Goal: Task Accomplishment & Management: Use online tool/utility

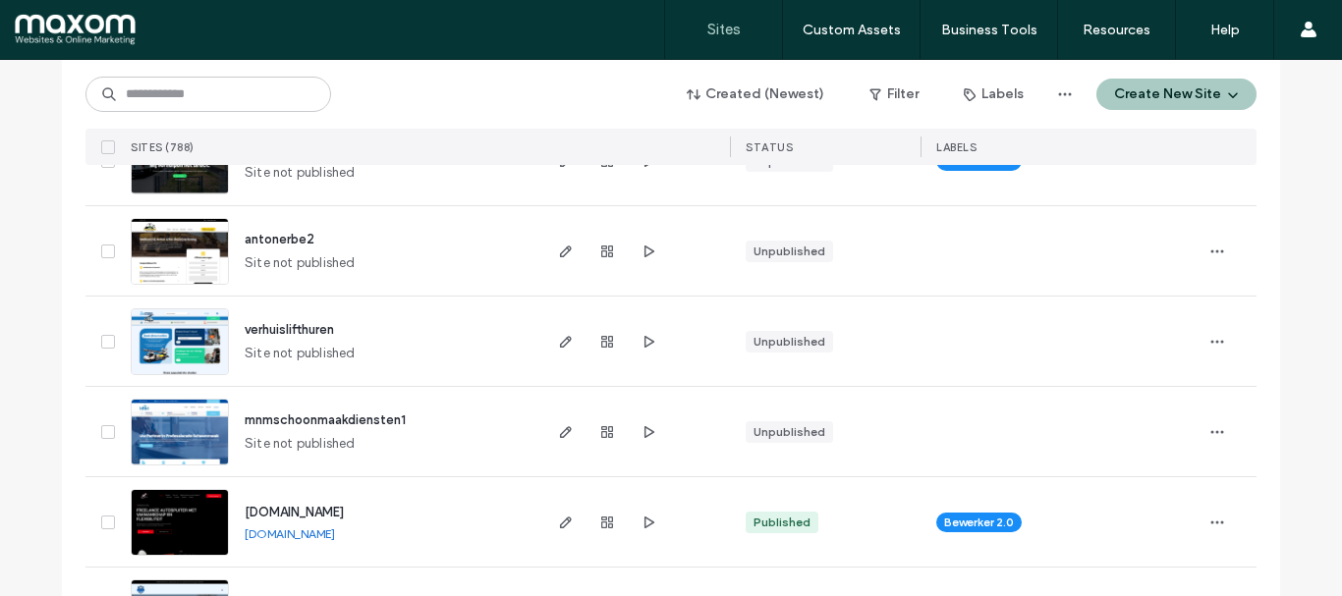
scroll to position [393, 0]
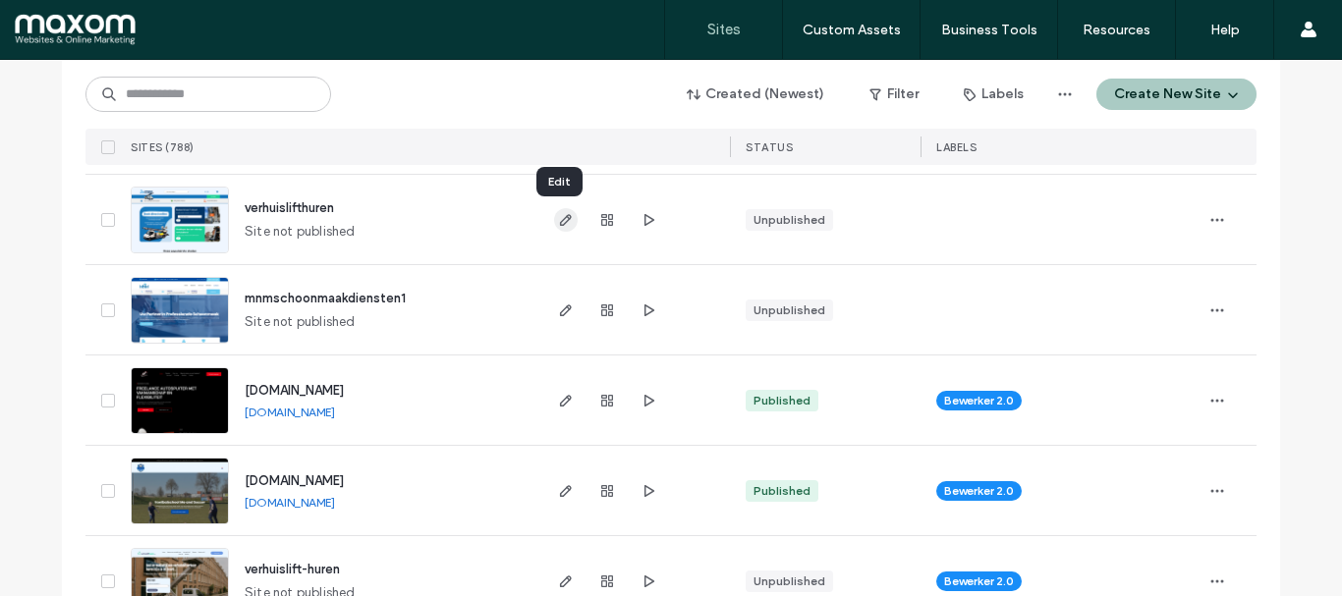
click at [560, 223] on use "button" at bounding box center [566, 220] width 12 height 12
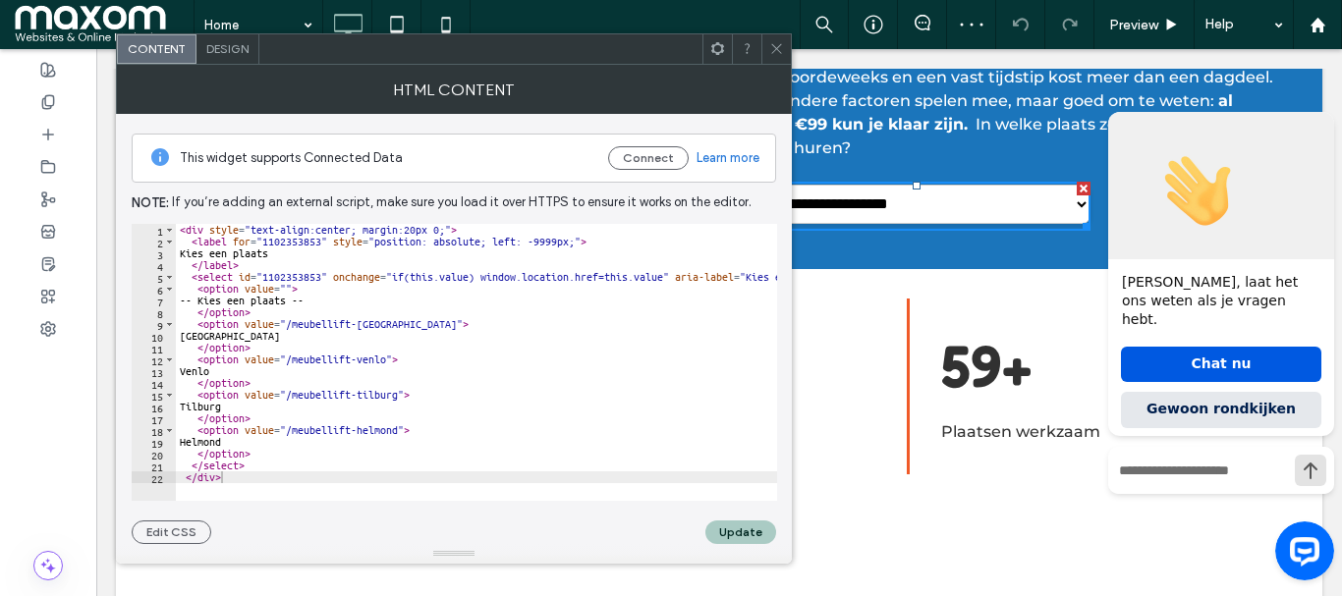
click at [771, 51] on icon at bounding box center [776, 48] width 15 height 15
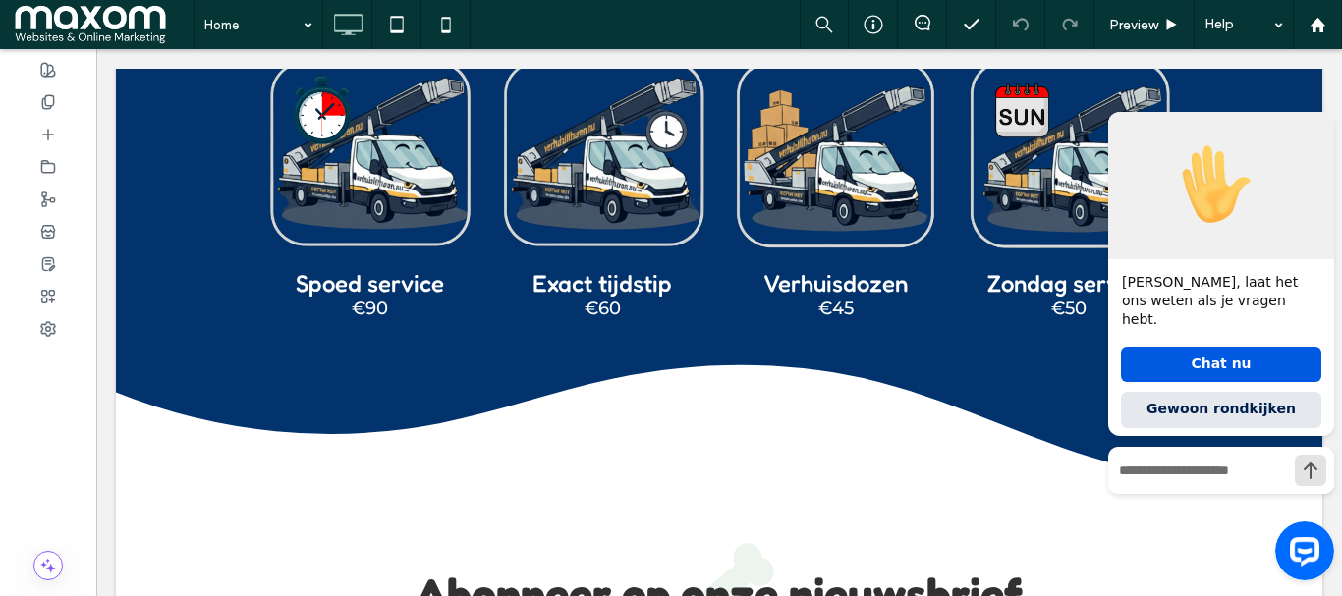
scroll to position [3734, 0]
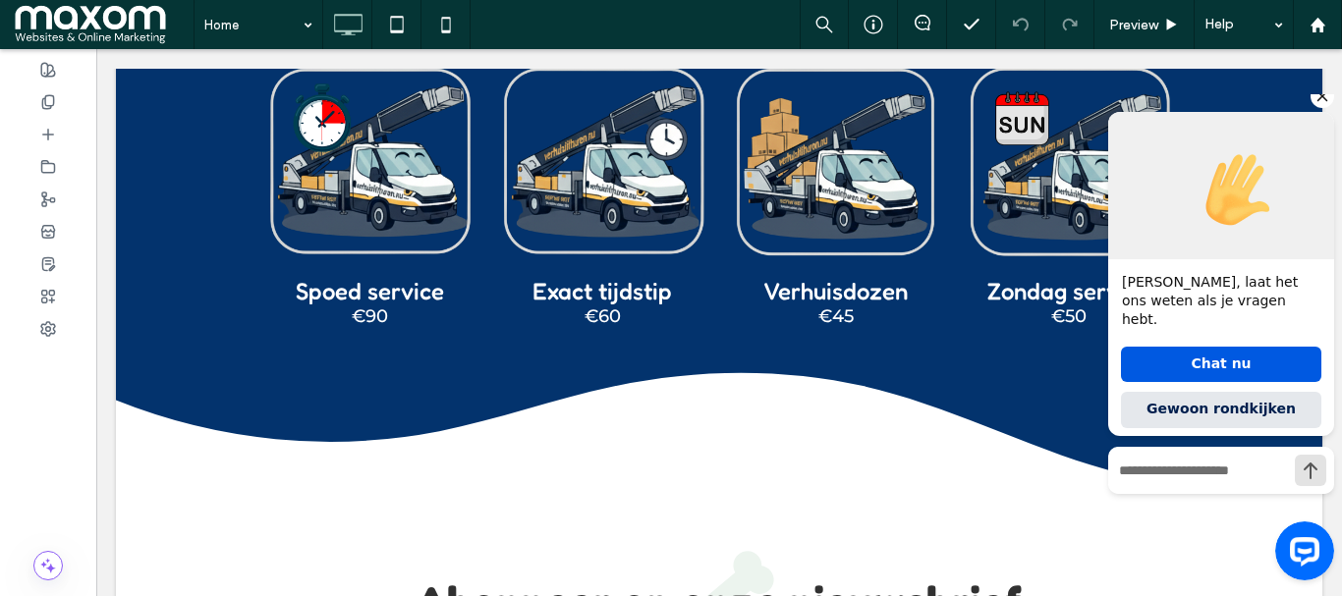
click at [1324, 108] on icon "Verberg de begroeting" at bounding box center [1323, 97] width 24 height 24
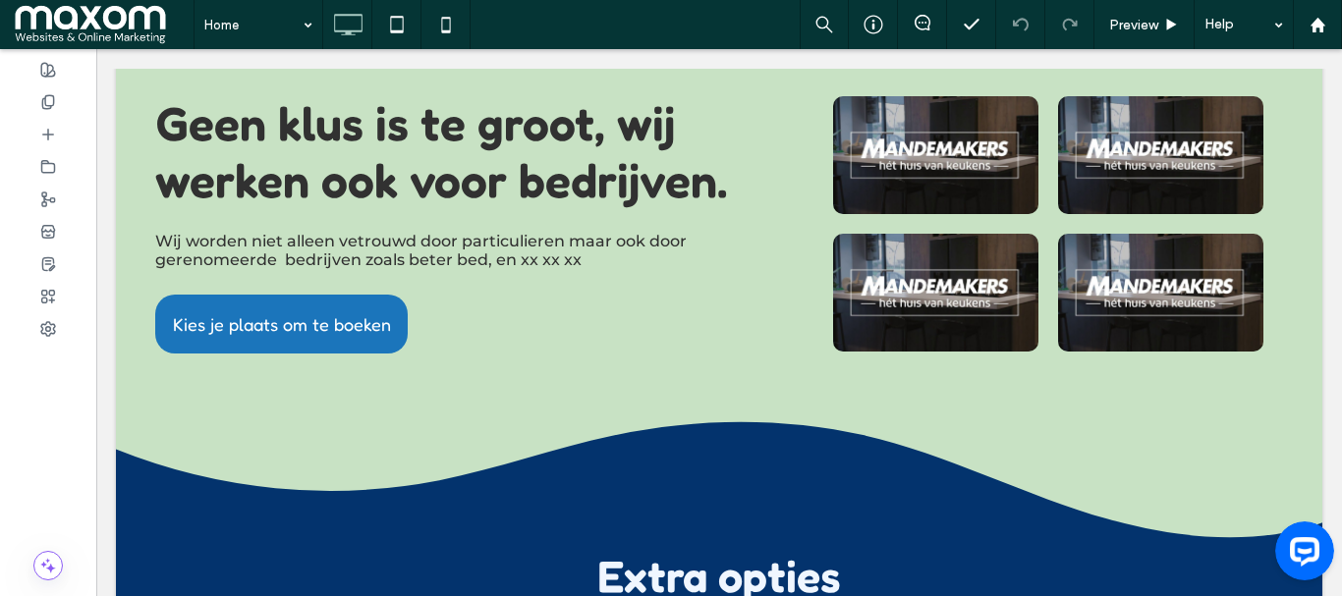
scroll to position [3144, 0]
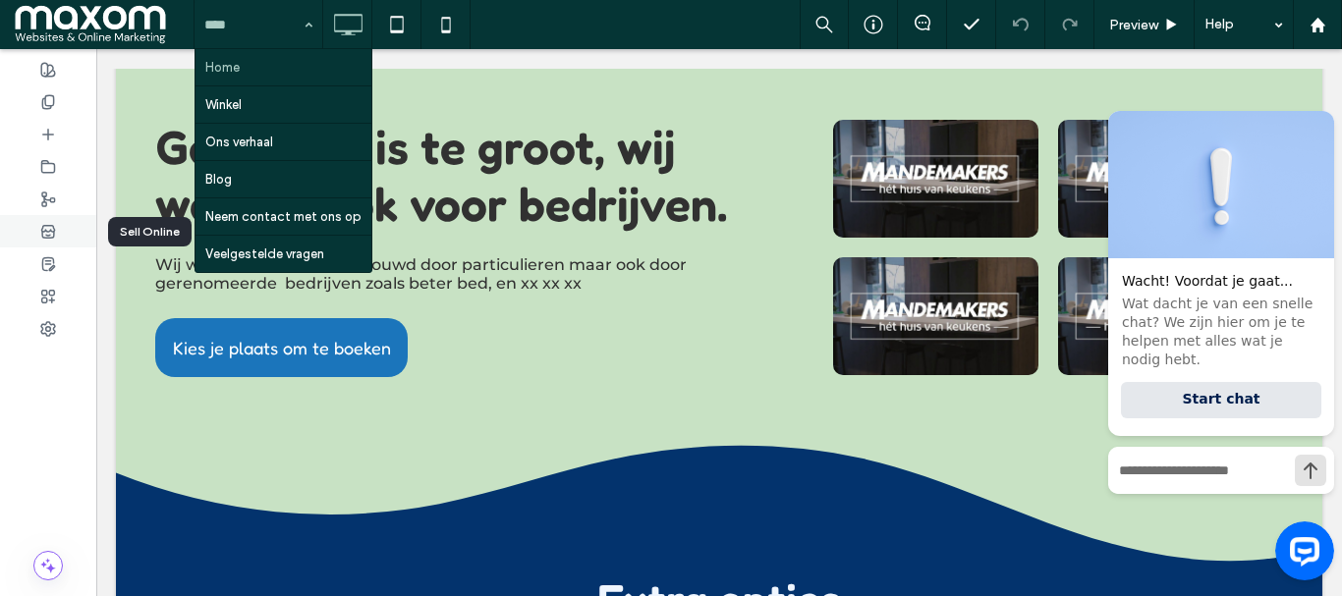
click at [50, 221] on div at bounding box center [48, 231] width 96 height 32
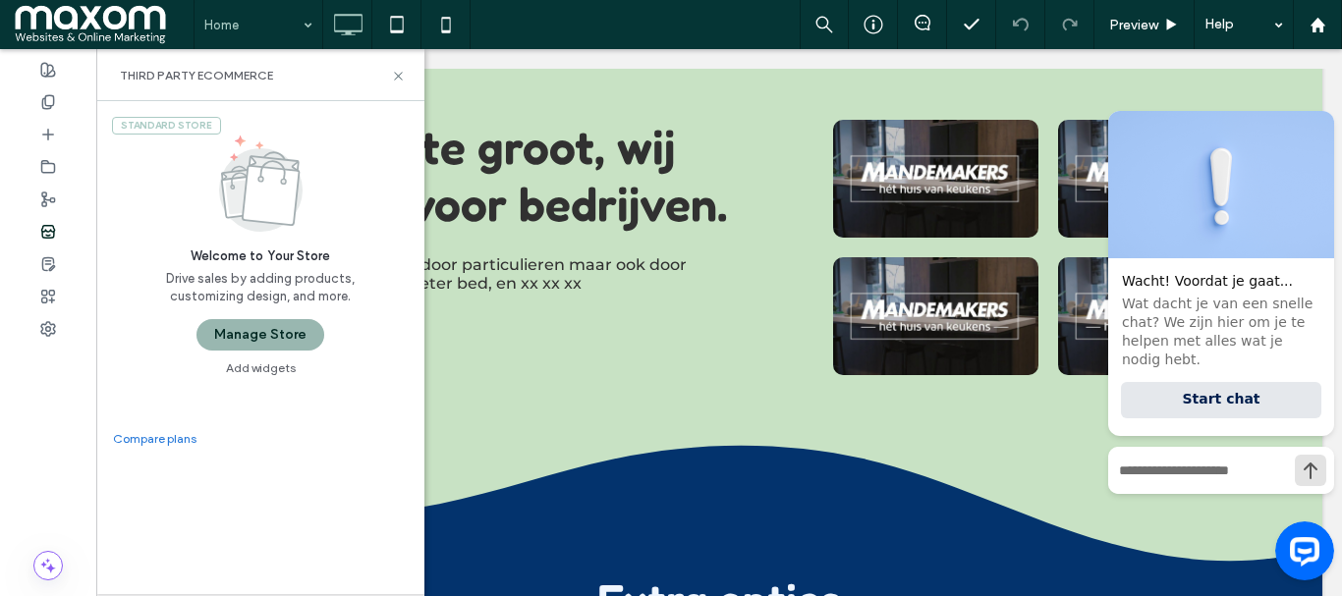
click at [263, 328] on button "Manage Store" at bounding box center [261, 334] width 128 height 31
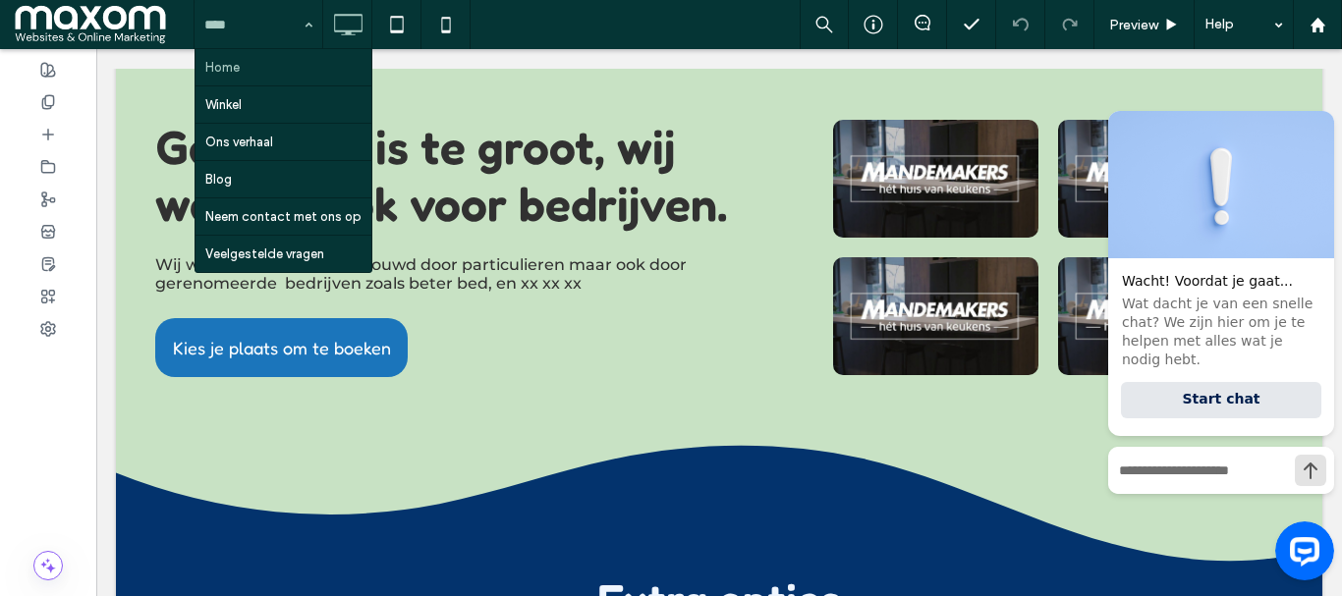
click at [279, 27] on input at bounding box center [253, 24] width 98 height 49
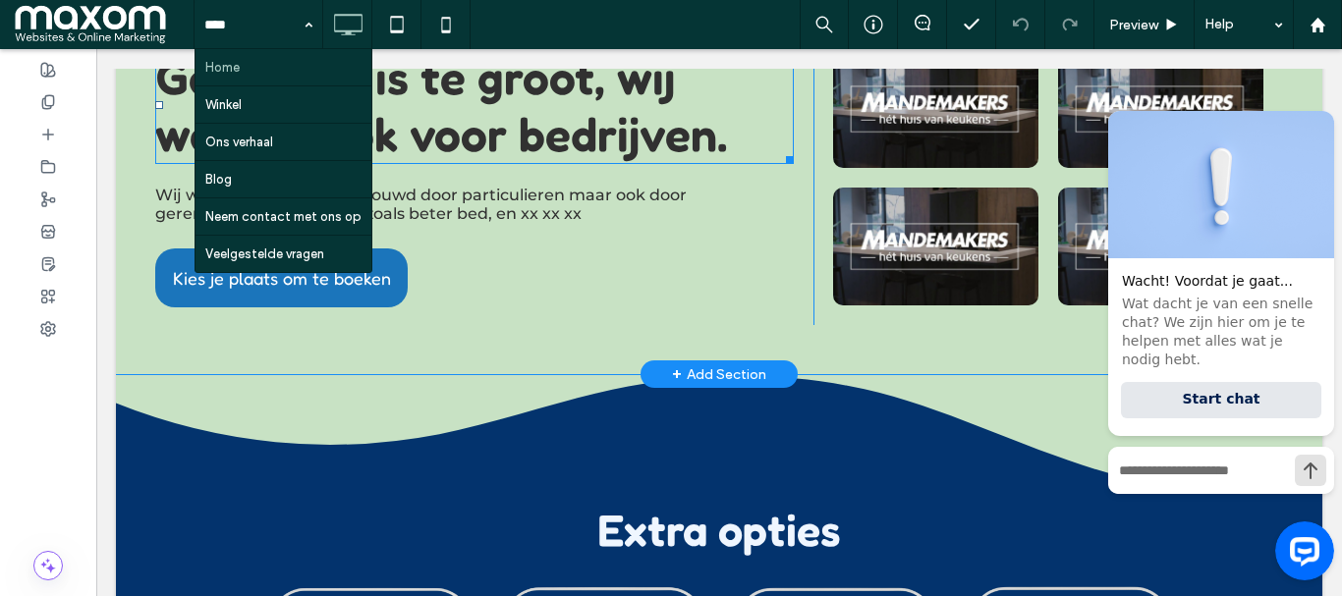
scroll to position [3046, 0]
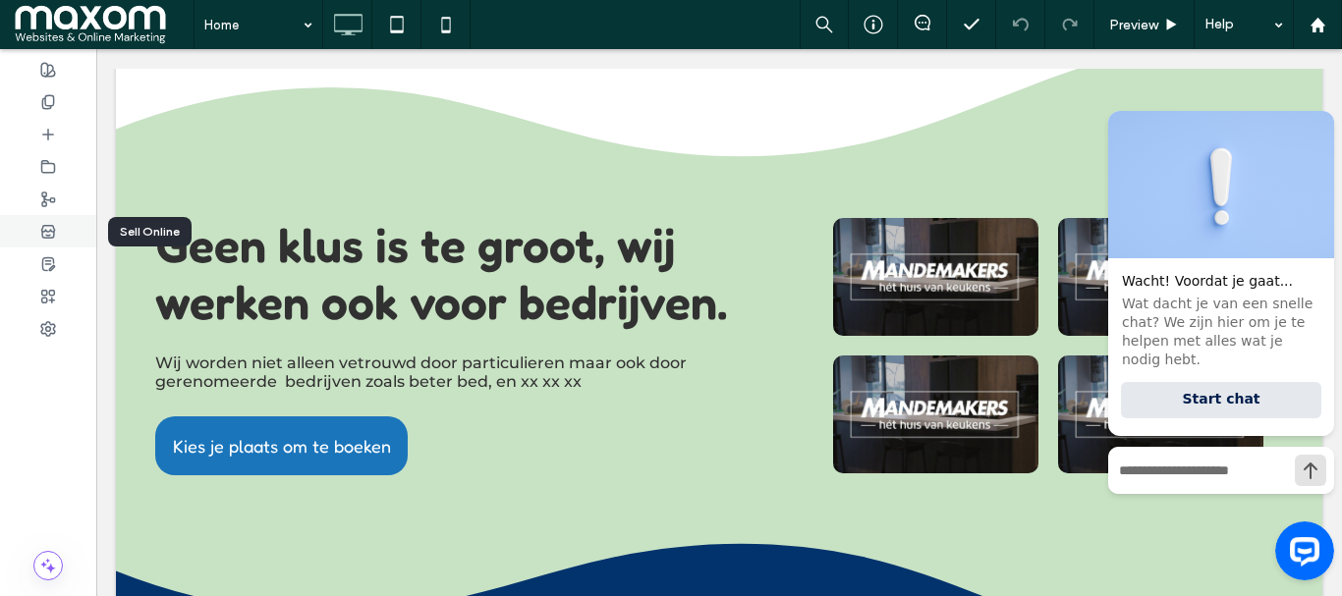
click at [50, 227] on icon at bounding box center [48, 232] width 16 height 16
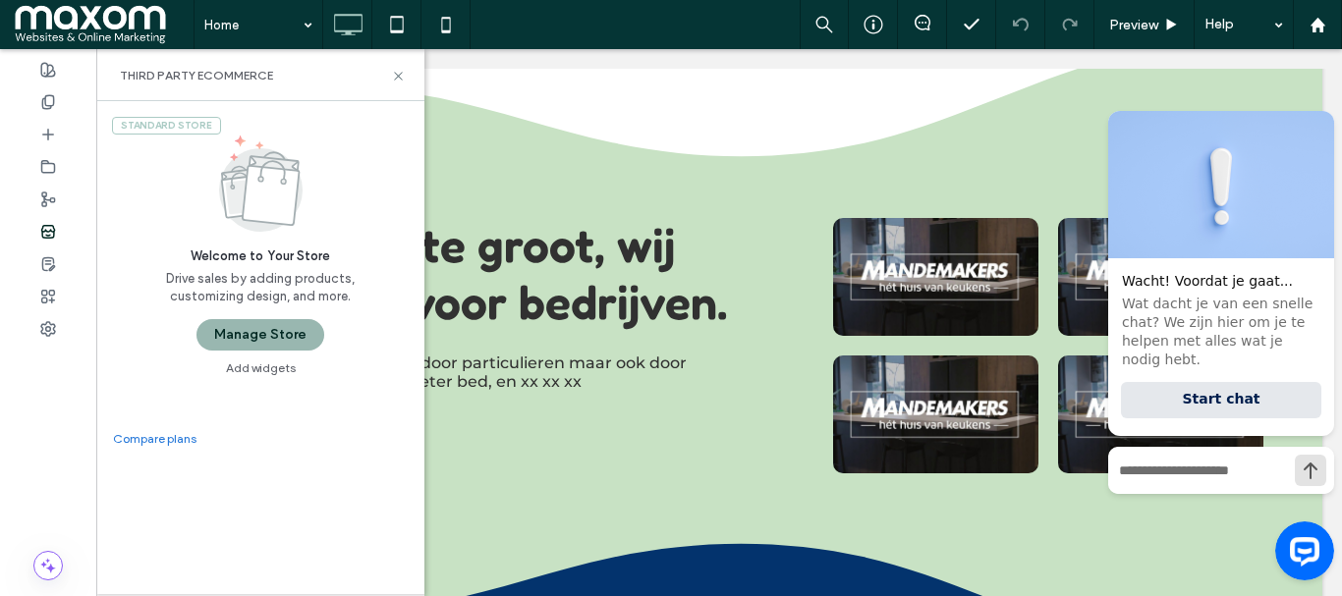
click at [280, 335] on button "Manage Store" at bounding box center [261, 334] width 128 height 31
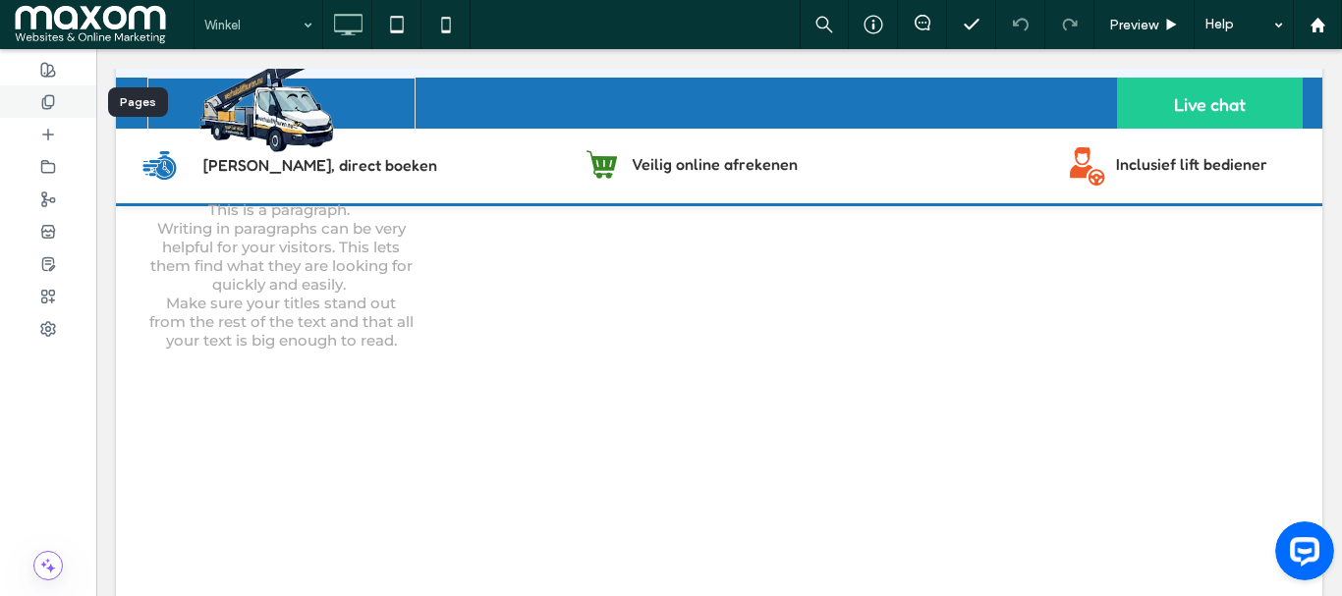
click at [49, 102] on icon at bounding box center [48, 102] width 16 height 16
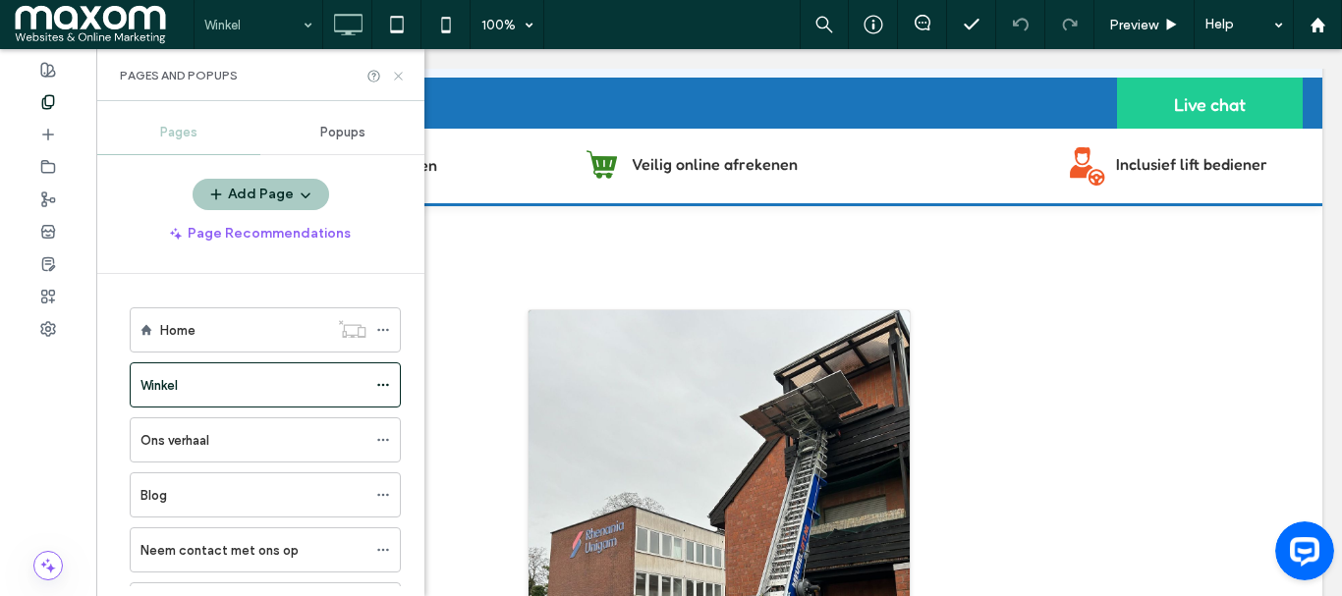
drag, startPoint x: 311, startPoint y: 33, endPoint x: 400, endPoint y: 76, distance: 98.0
click at [400, 76] on icon at bounding box center [398, 76] width 15 height 15
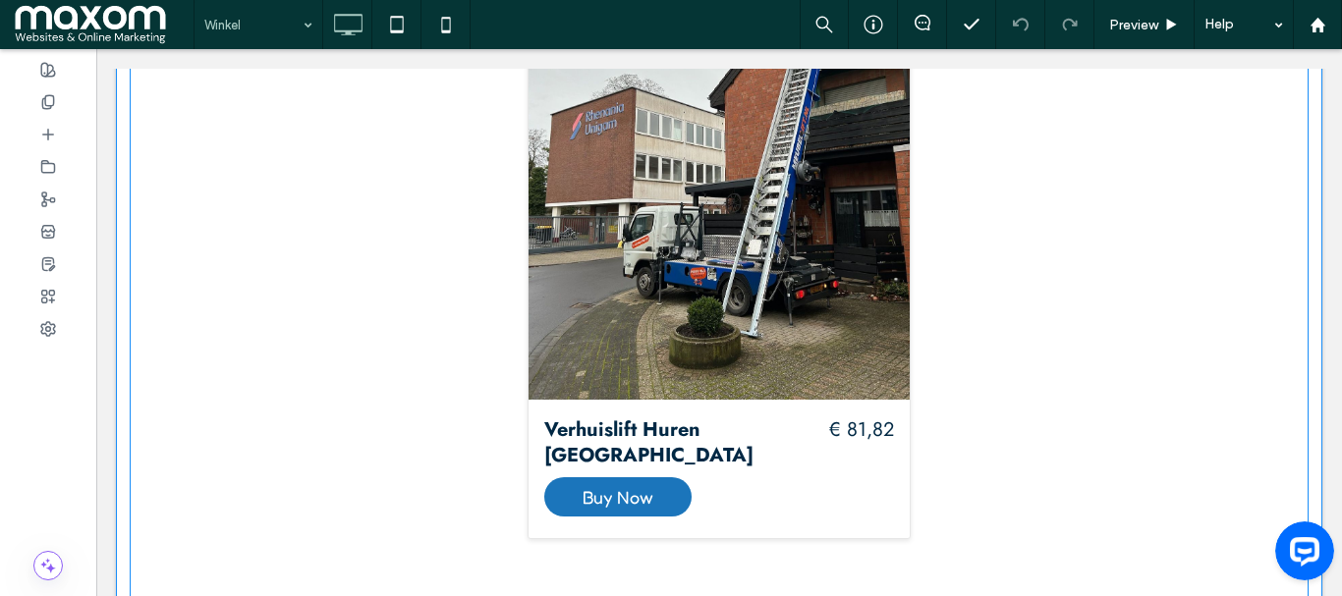
scroll to position [688, 0]
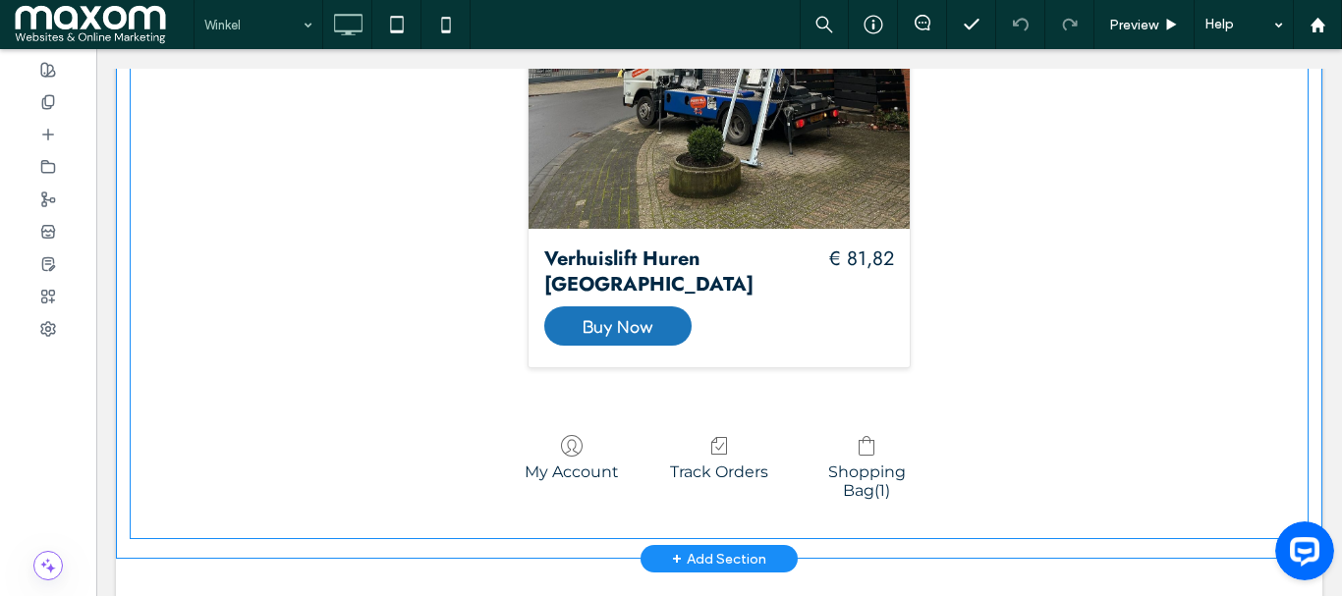
click at [589, 269] on span at bounding box center [719, 125] width 1179 height 827
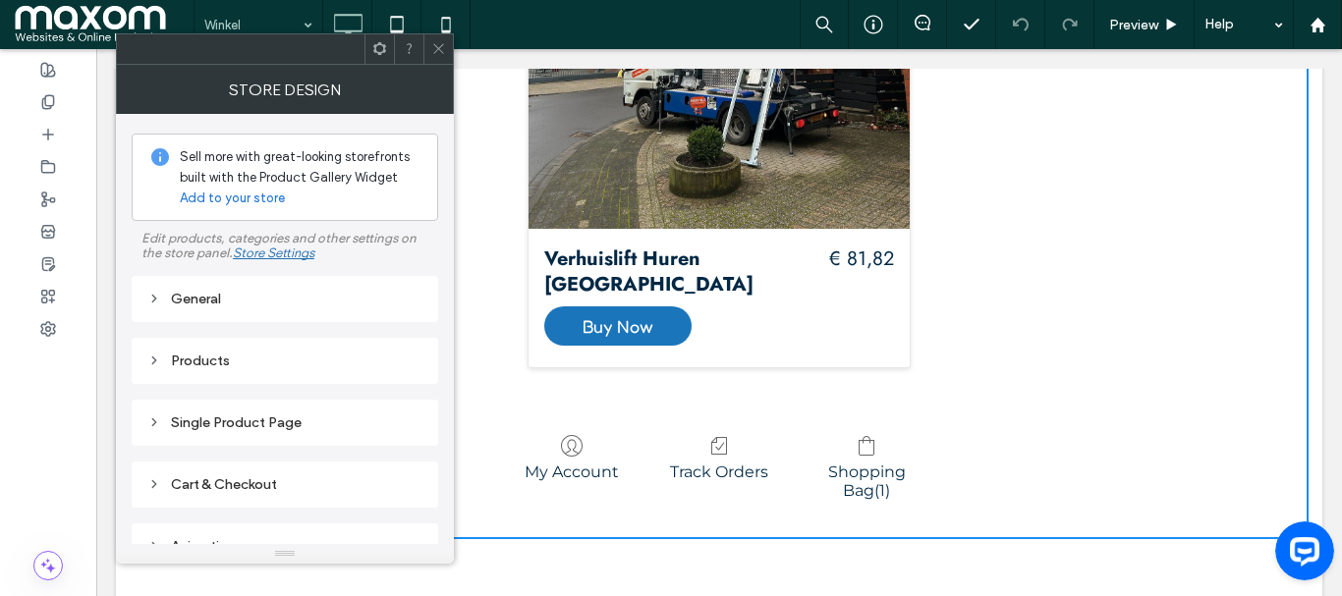
scroll to position [87, 0]
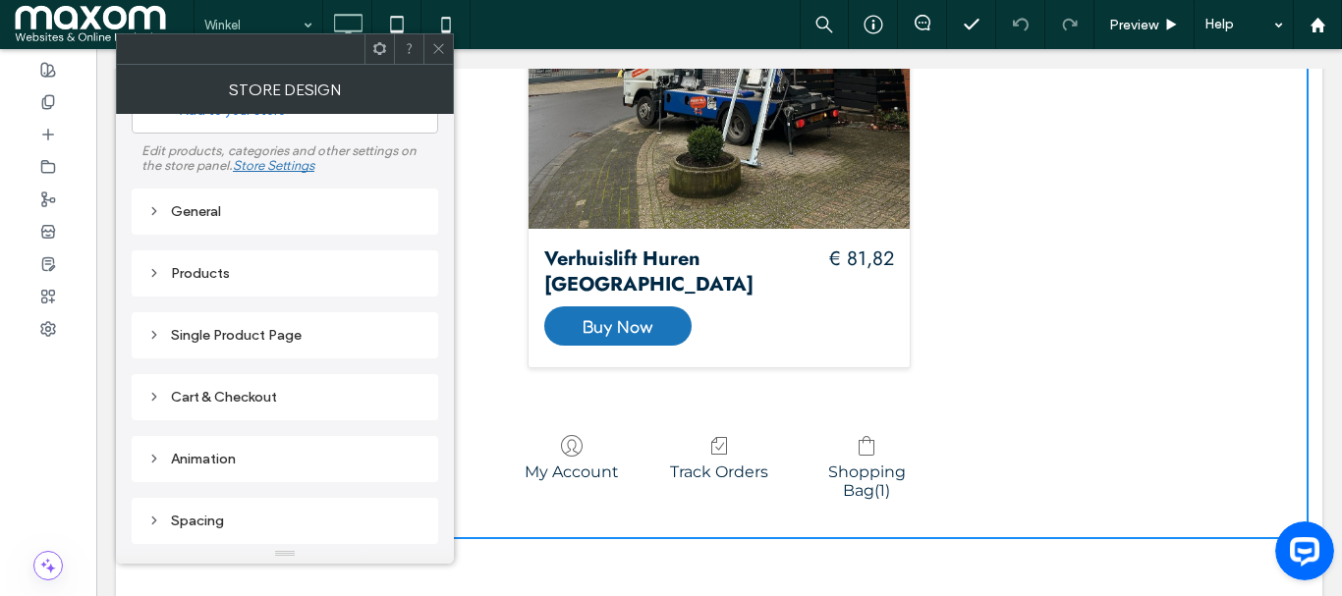
click at [198, 277] on div "Products" at bounding box center [284, 273] width 275 height 17
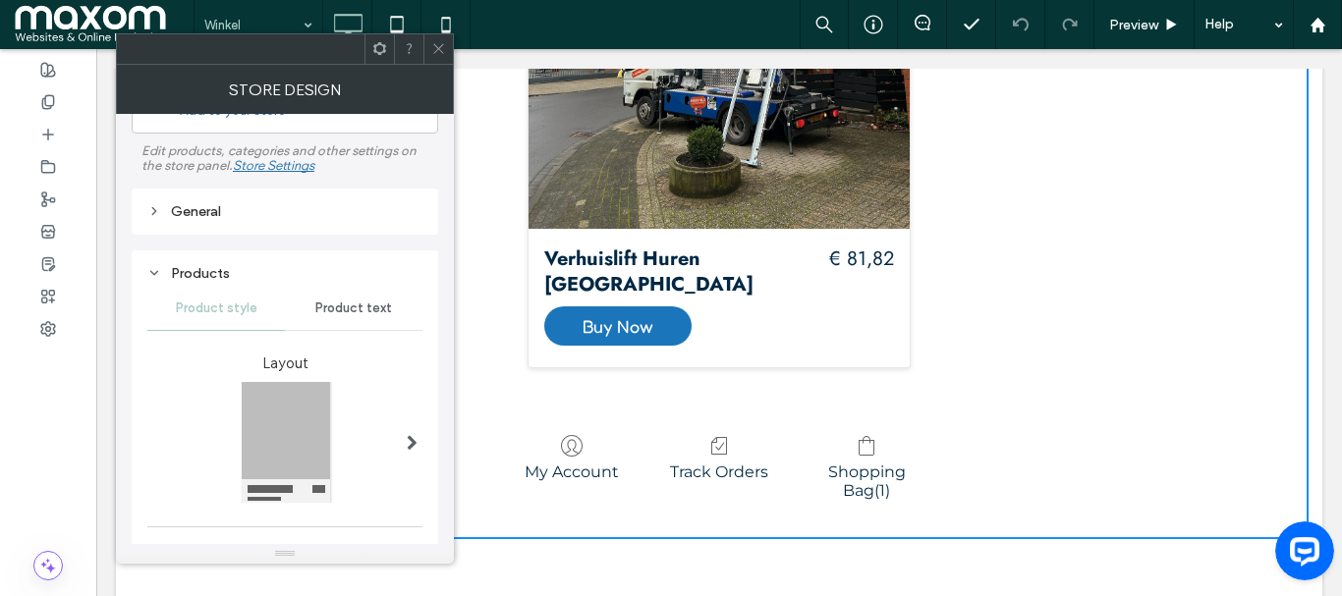
click at [207, 275] on div "Products" at bounding box center [284, 273] width 275 height 17
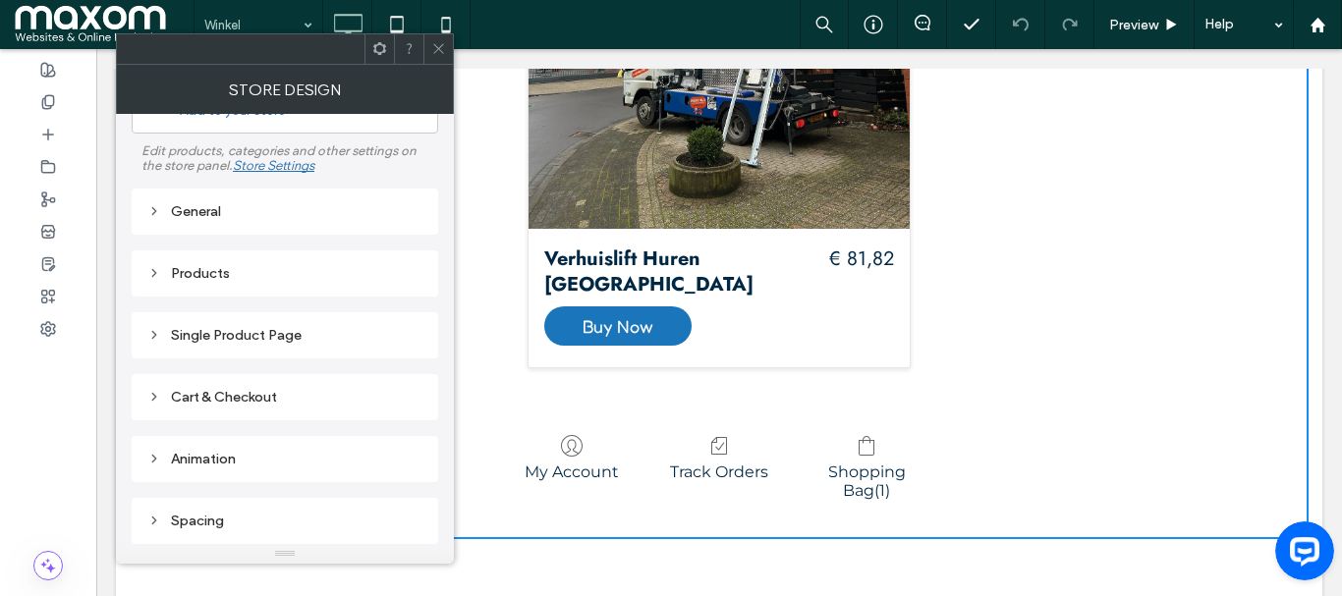
click at [227, 330] on div "Single Product Page" at bounding box center [284, 335] width 275 height 17
click at [154, 331] on icon at bounding box center [154, 335] width 14 height 14
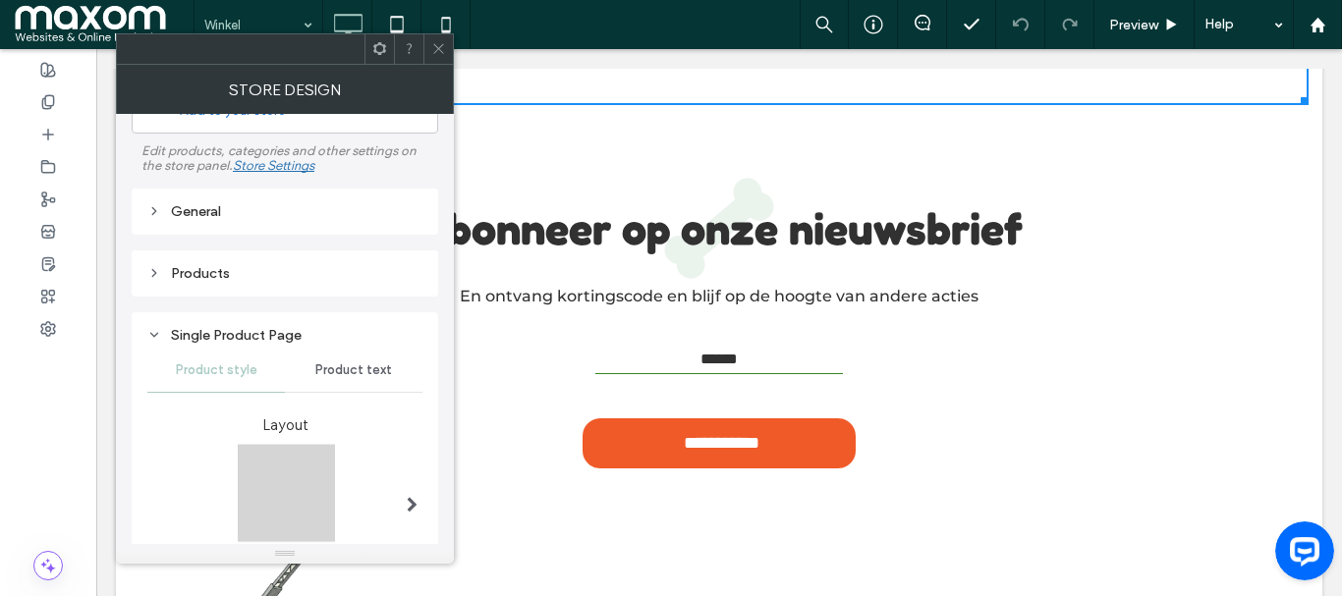
scroll to position [0, 0]
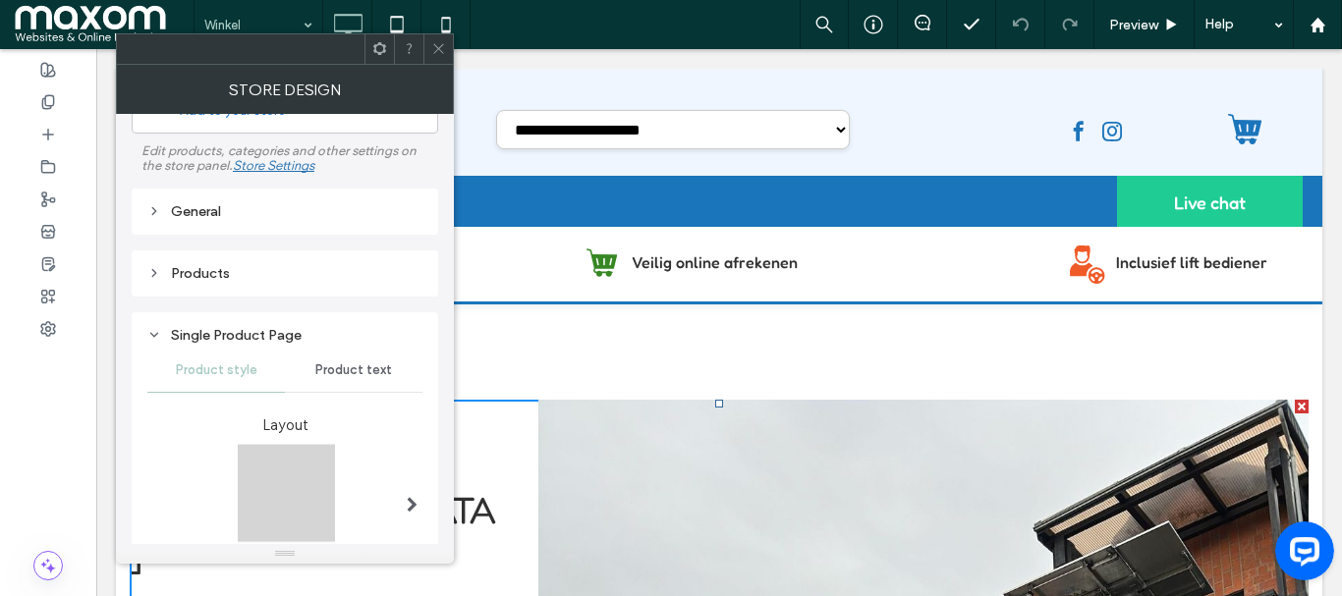
click at [434, 48] on icon at bounding box center [438, 48] width 15 height 15
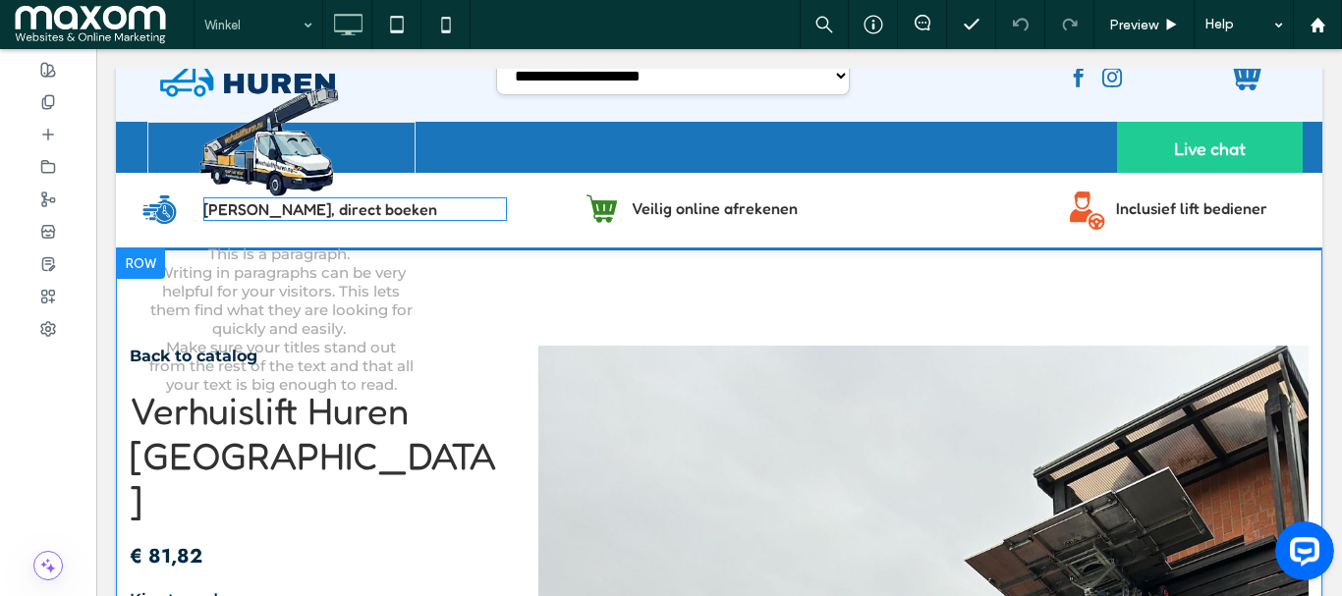
scroll to position [98, 0]
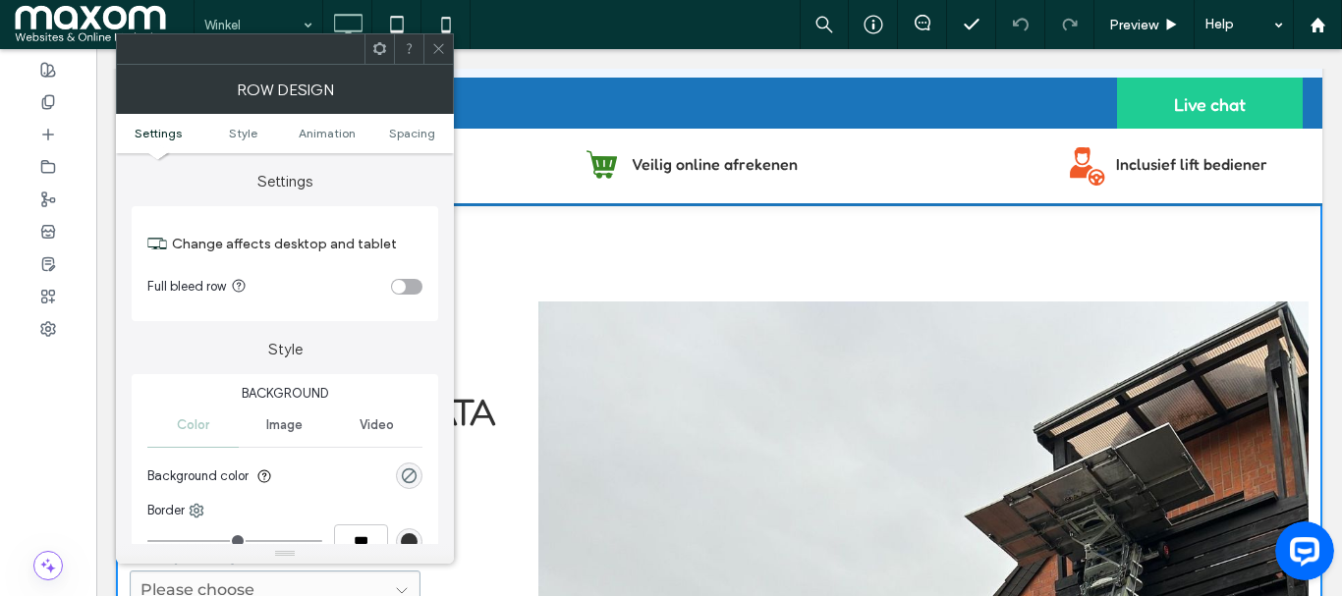
click at [442, 54] on icon at bounding box center [438, 48] width 15 height 15
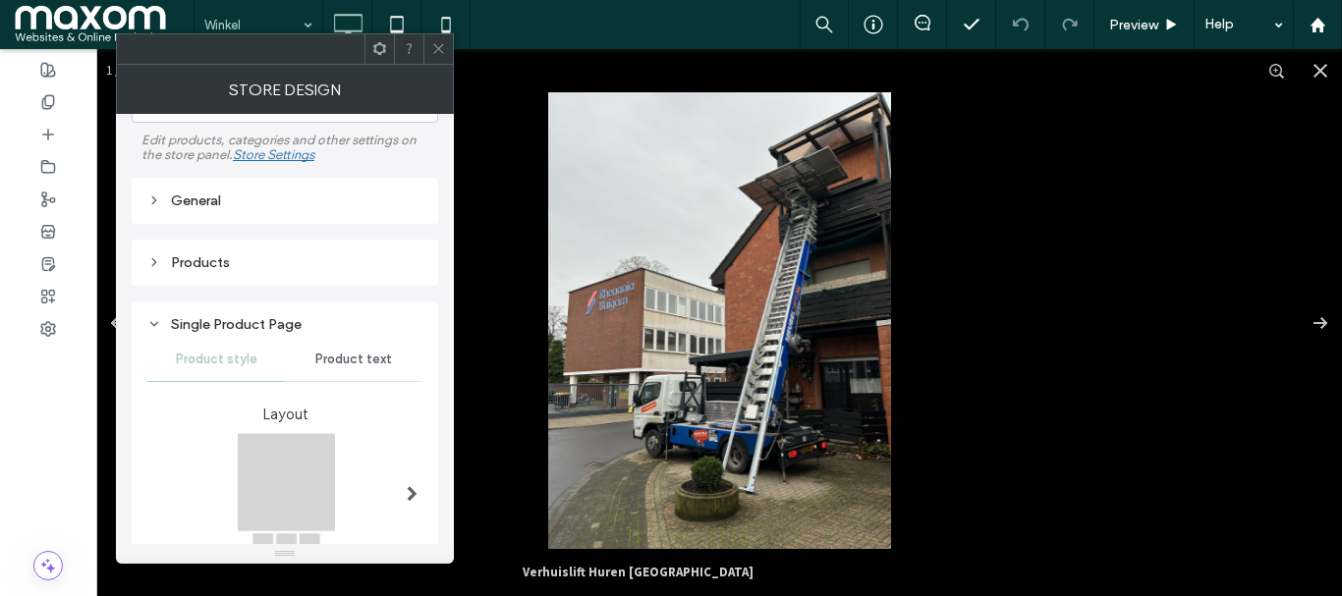
click at [441, 44] on icon at bounding box center [438, 48] width 15 height 15
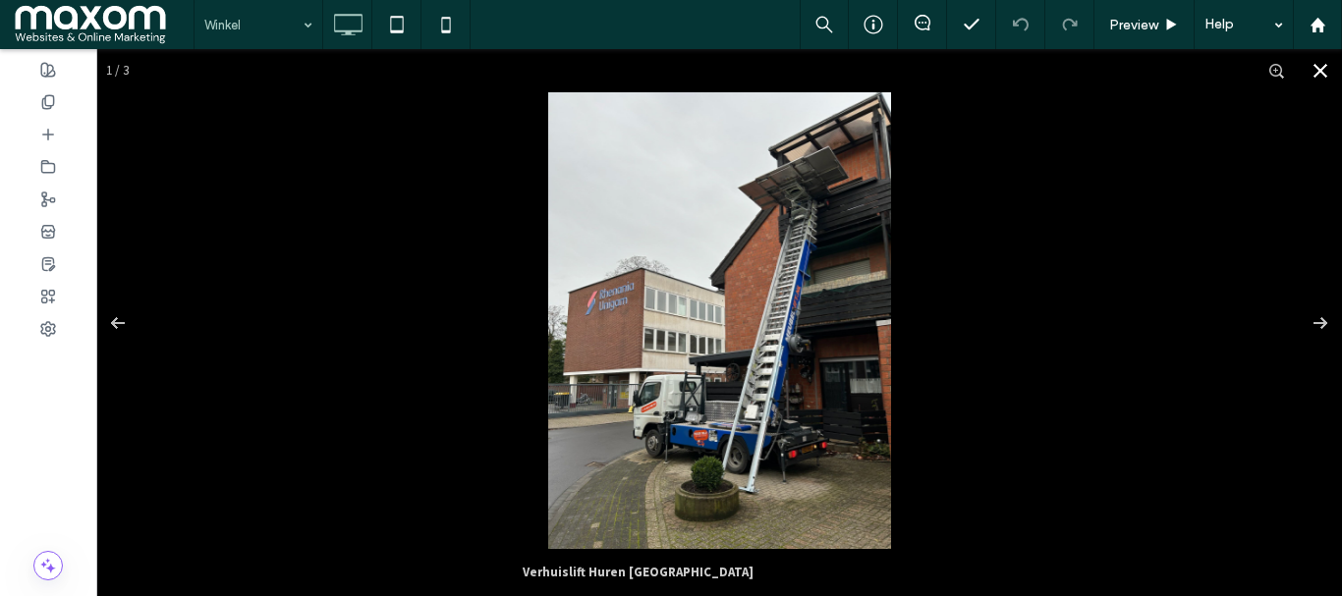
click at [1310, 75] on button "Close" at bounding box center [1320, 70] width 43 height 43
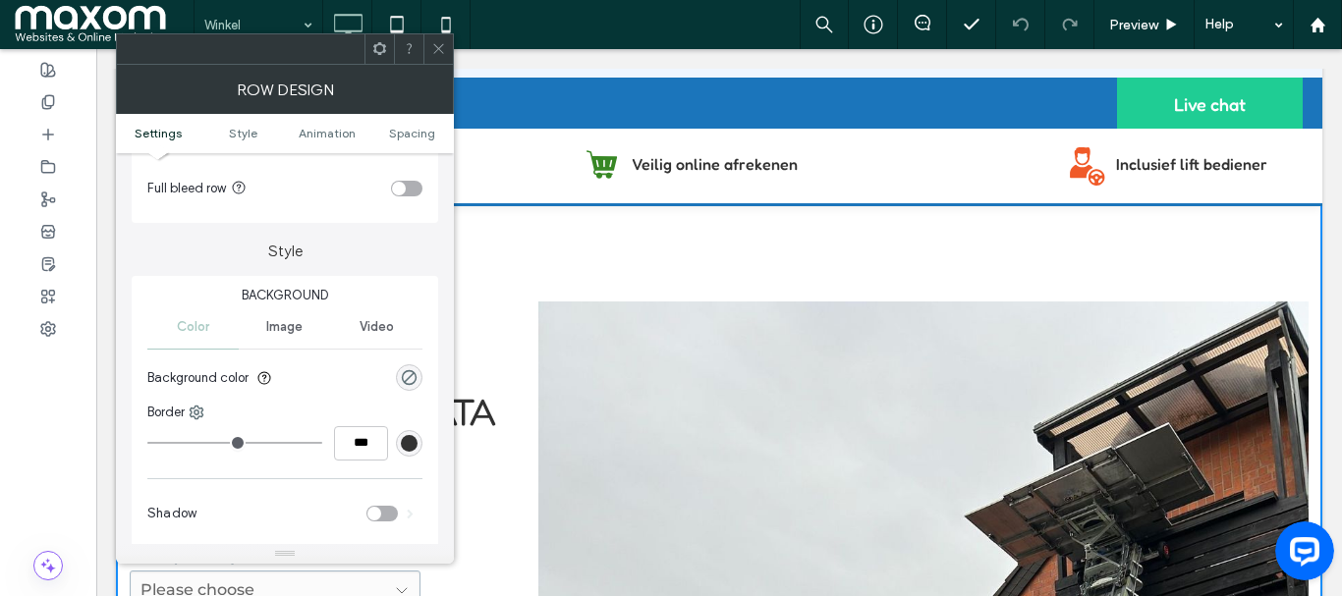
click at [429, 40] on div at bounding box center [438, 48] width 29 height 29
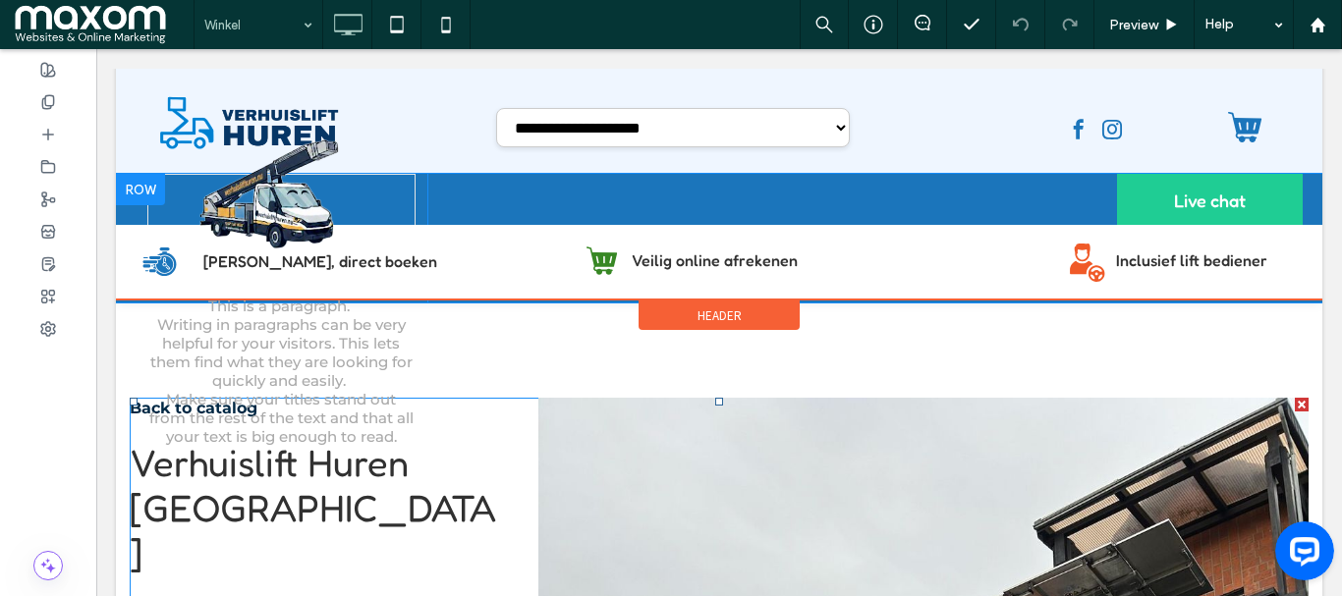
scroll to position [0, 0]
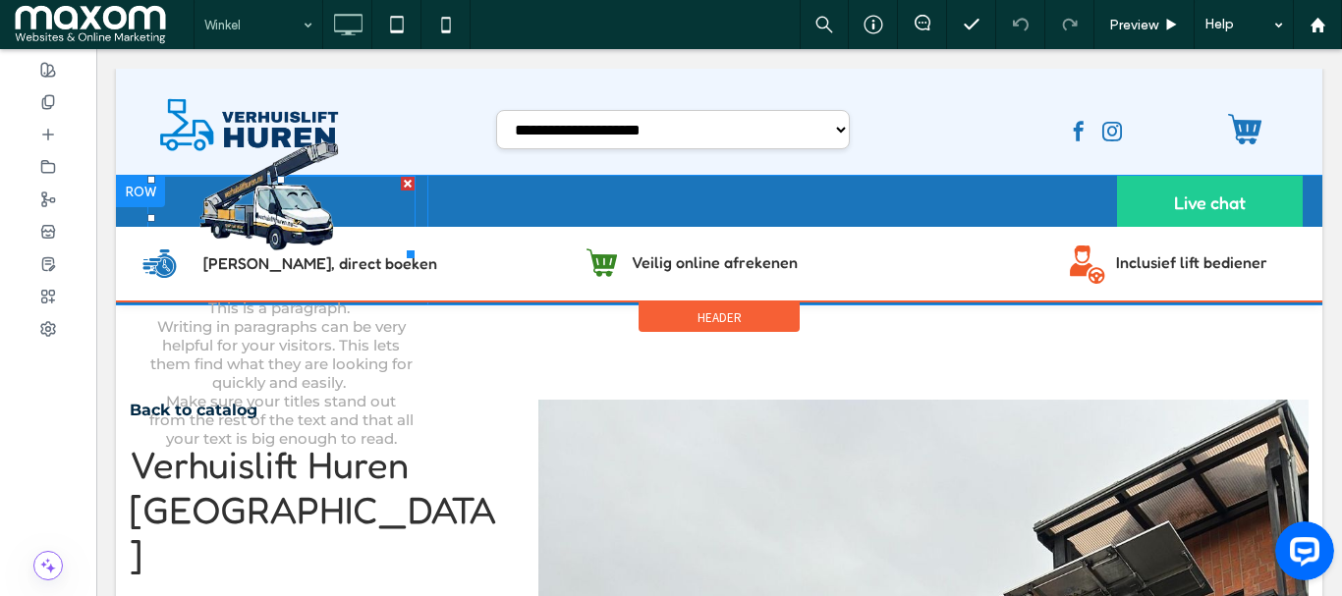
click at [269, 259] on div at bounding box center [281, 218] width 269 height 84
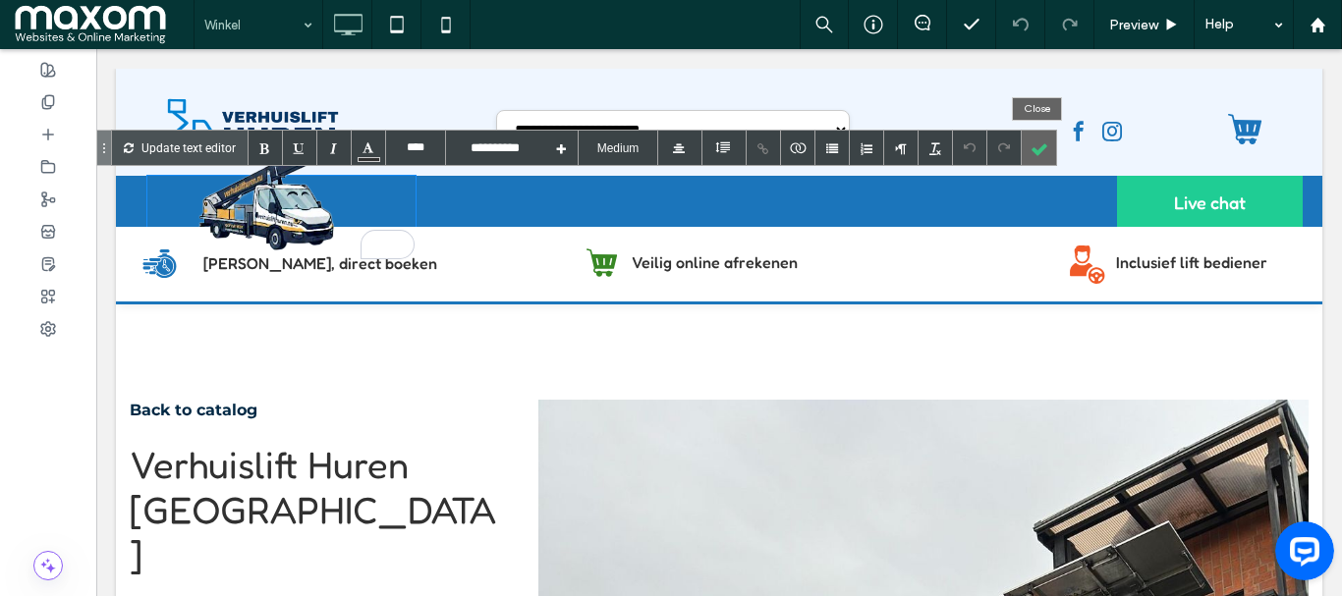
click at [1033, 150] on div at bounding box center [1039, 148] width 34 height 34
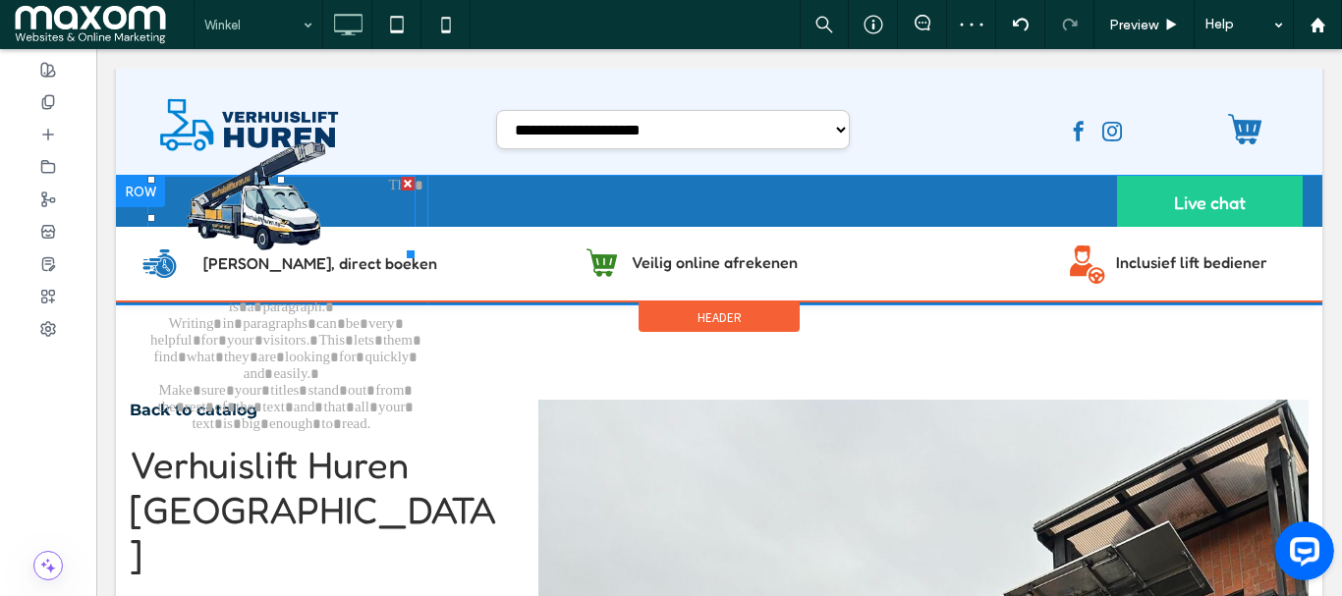
click at [221, 259] on div "To enrich screen reader interactions, please activate Accessibility in Grammarl…" at bounding box center [281, 218] width 269 height 84
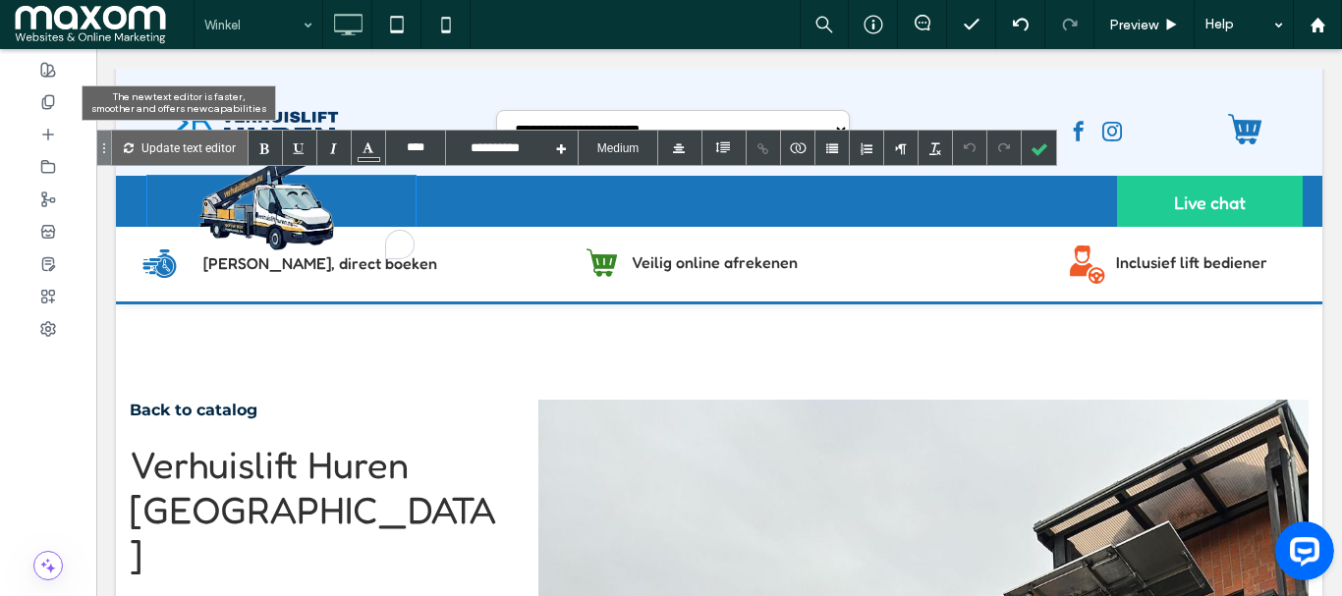
click at [188, 142] on p "Update text editor" at bounding box center [188, 148] width 94 height 34
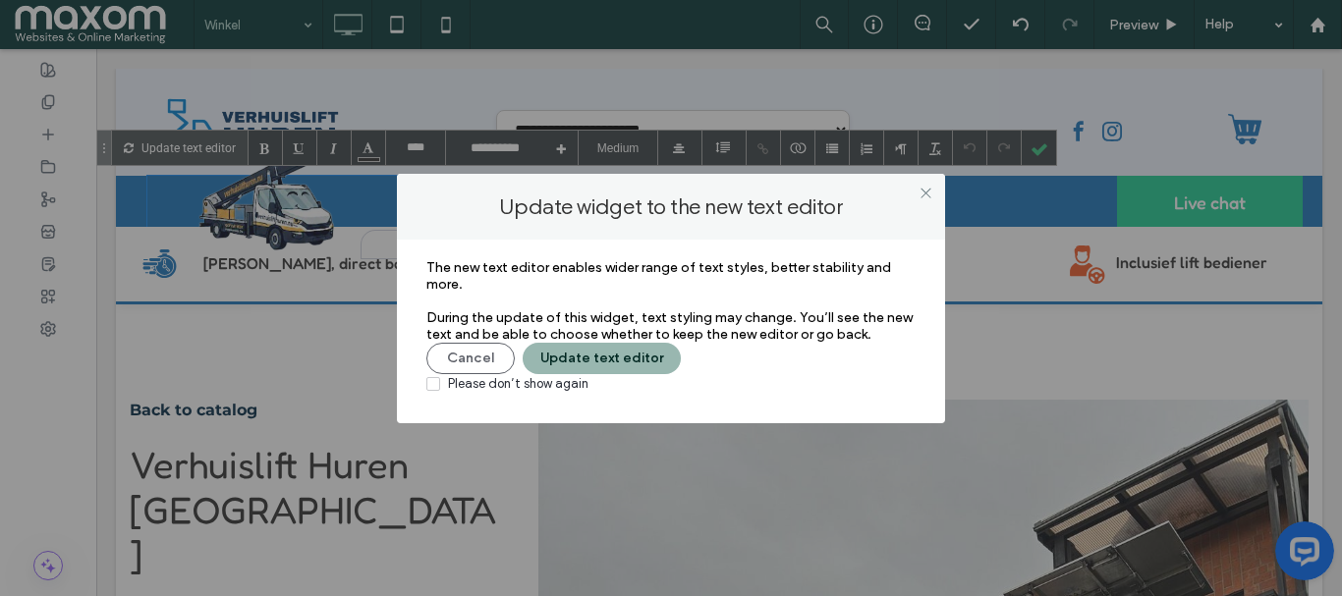
click at [557, 353] on button "Update text editor" at bounding box center [602, 358] width 158 height 31
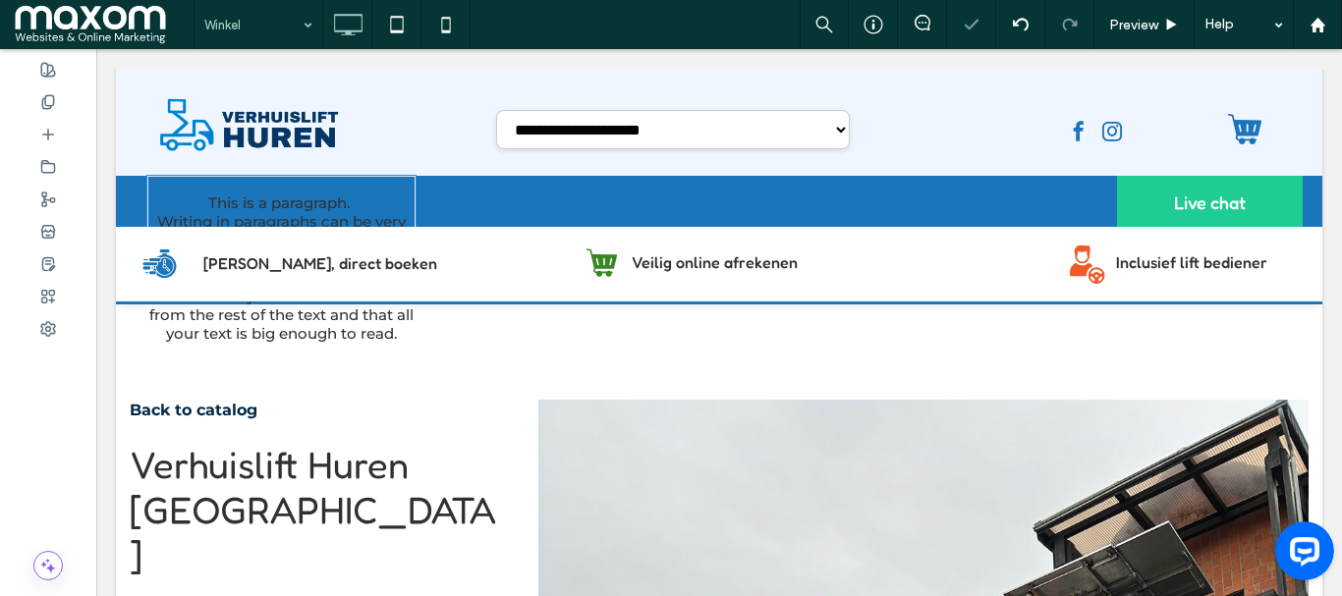
type input "**********"
type input "**"
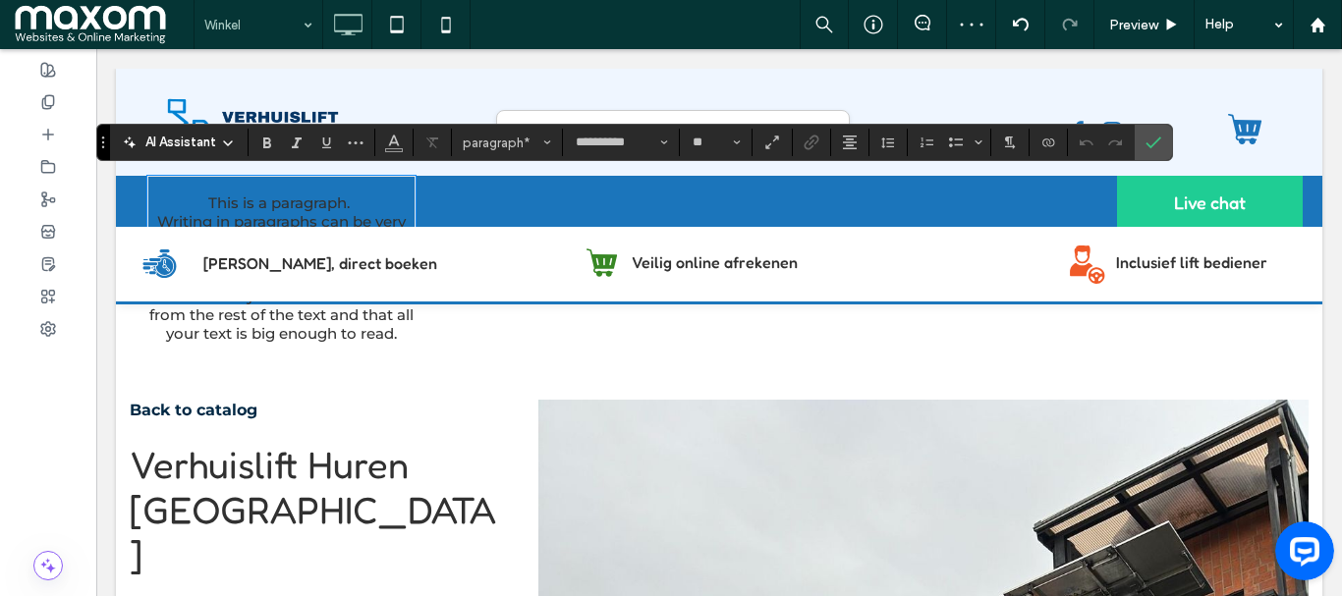
drag, startPoint x: 210, startPoint y: 210, endPoint x: 264, endPoint y: 235, distance: 59.4
click at [264, 235] on div "**********" at bounding box center [719, 185] width 1207 height 233
click at [268, 187] on p "﻿" at bounding box center [281, 185] width 267 height 17
click at [310, 259] on div "﻿" at bounding box center [281, 218] width 269 height 84
click at [1157, 138] on icon "Confirm" at bounding box center [1154, 143] width 16 height 16
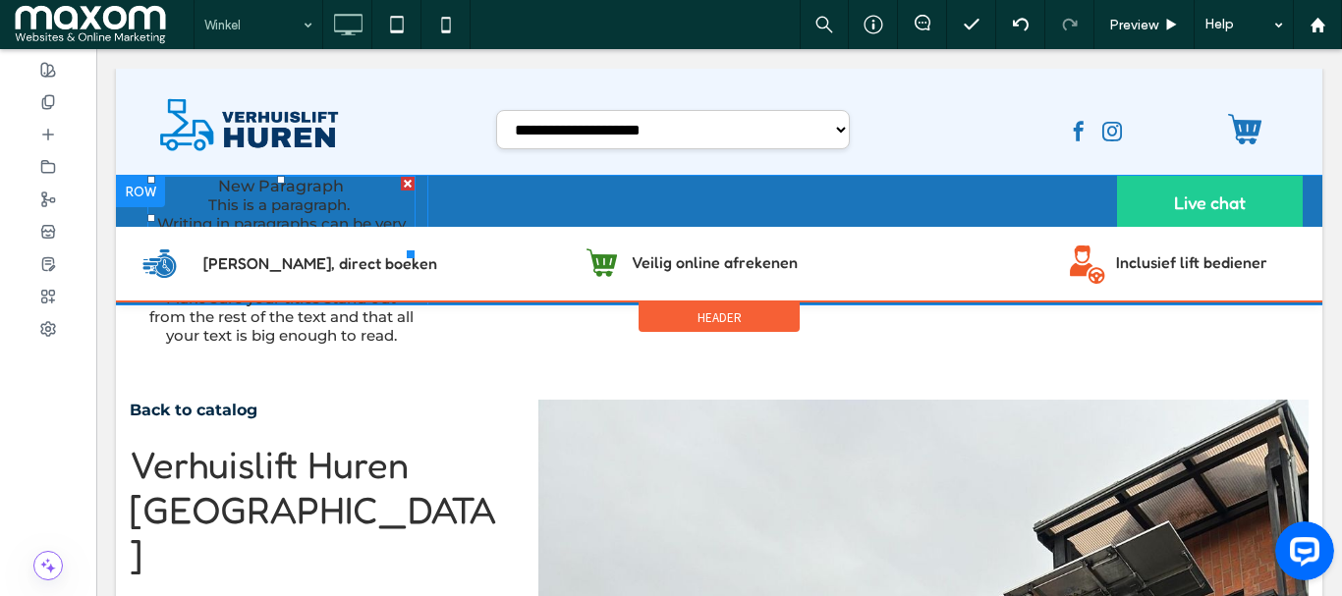
click at [263, 203] on div "New Paragraph" at bounding box center [281, 218] width 269 height 84
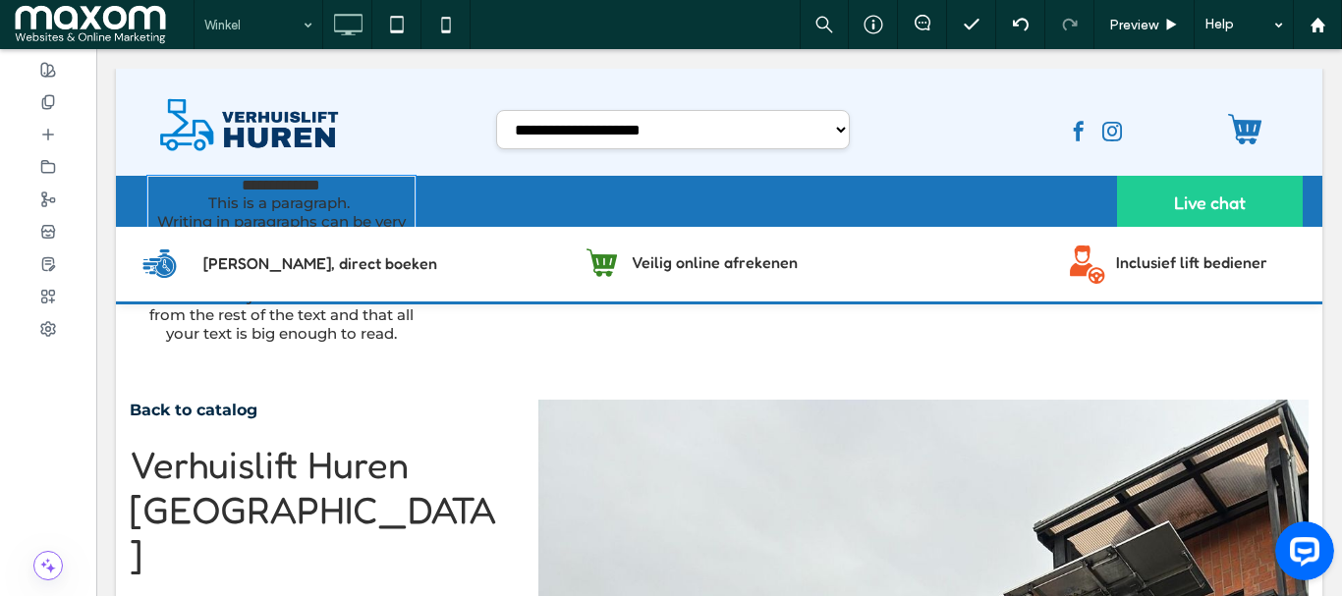
type input "**********"
type input "**"
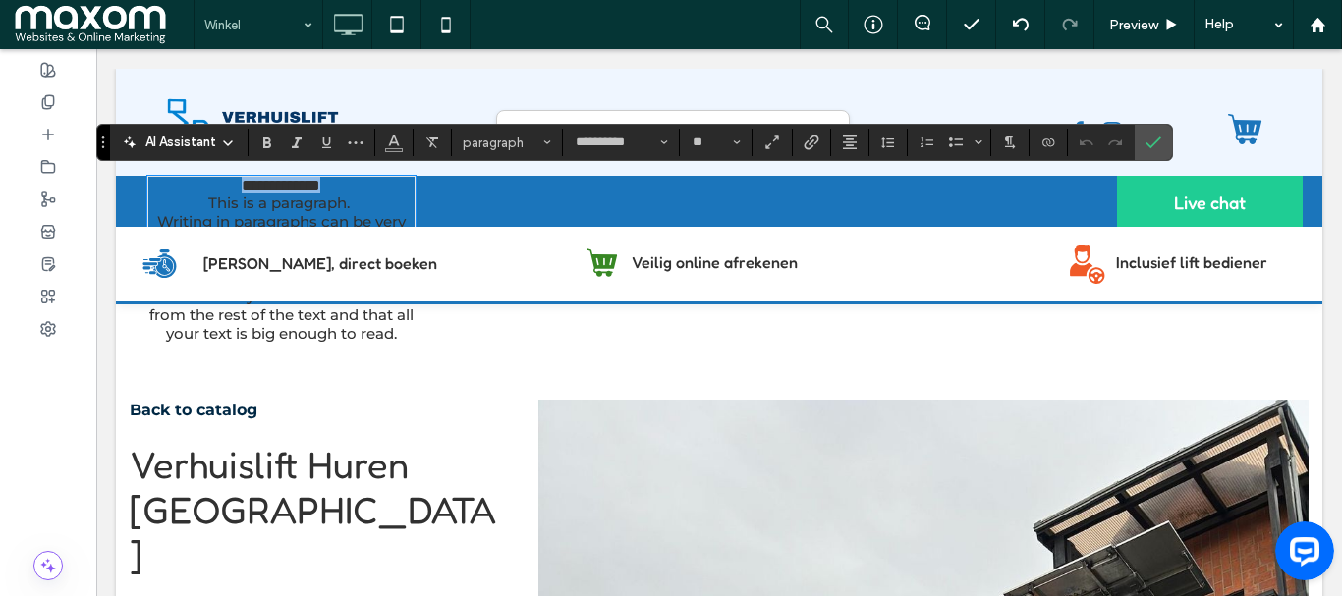
drag, startPoint x: 221, startPoint y: 186, endPoint x: 405, endPoint y: 267, distance: 201.0
click at [405, 267] on div "**********" at bounding box center [719, 185] width 1207 height 233
click at [1152, 144] on icon "Confirm" at bounding box center [1154, 143] width 16 height 16
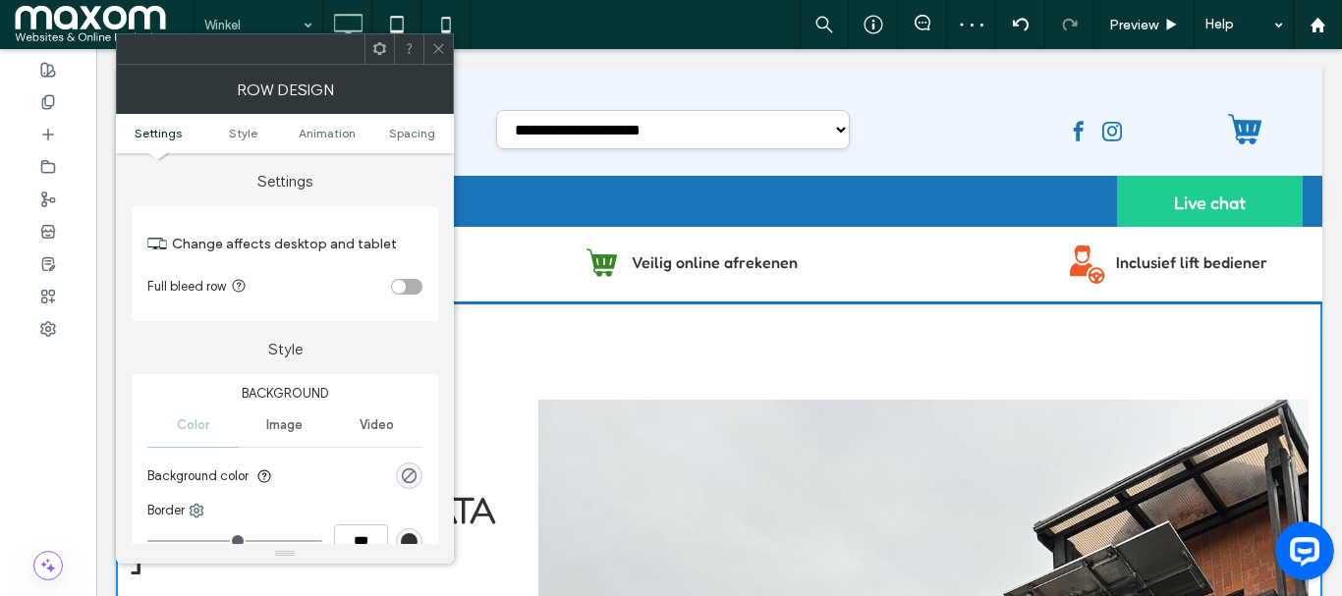
click at [436, 47] on icon at bounding box center [438, 48] width 15 height 15
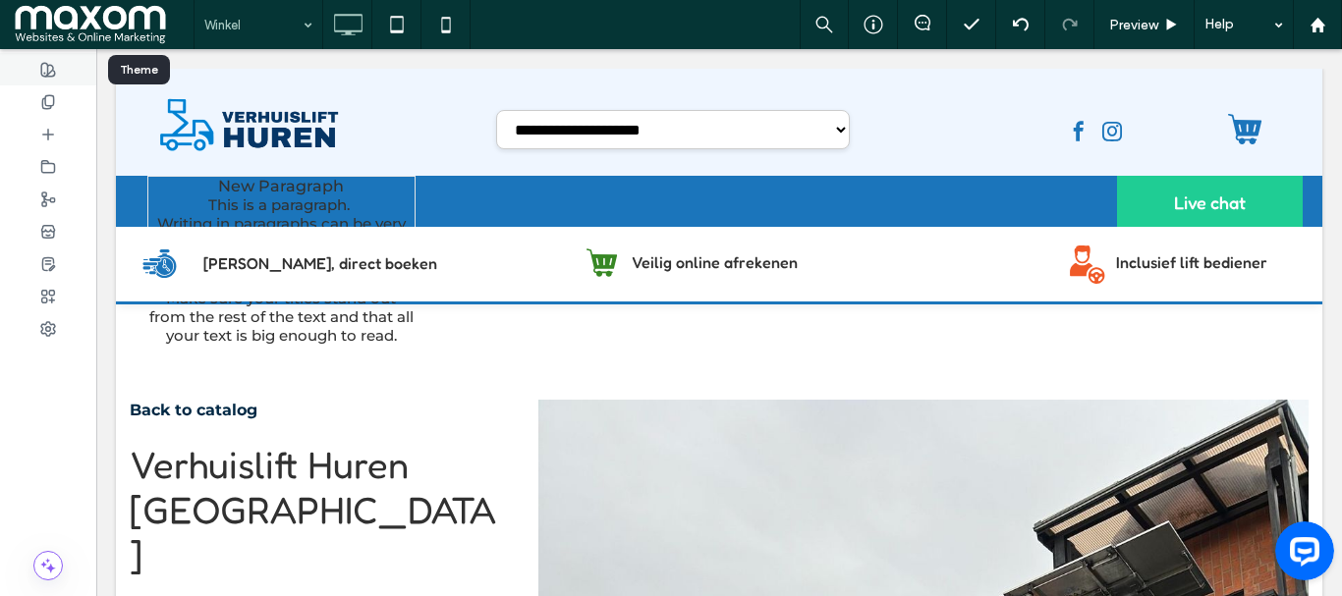
click at [60, 69] on div at bounding box center [48, 69] width 96 height 32
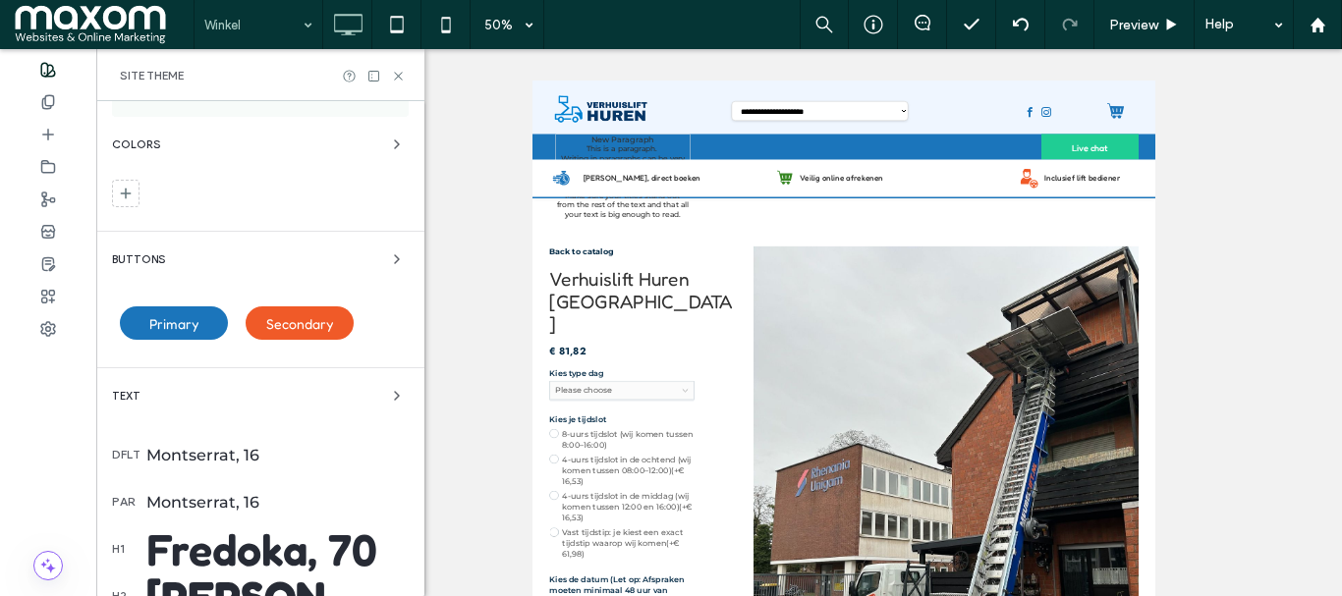
scroll to position [98, 0]
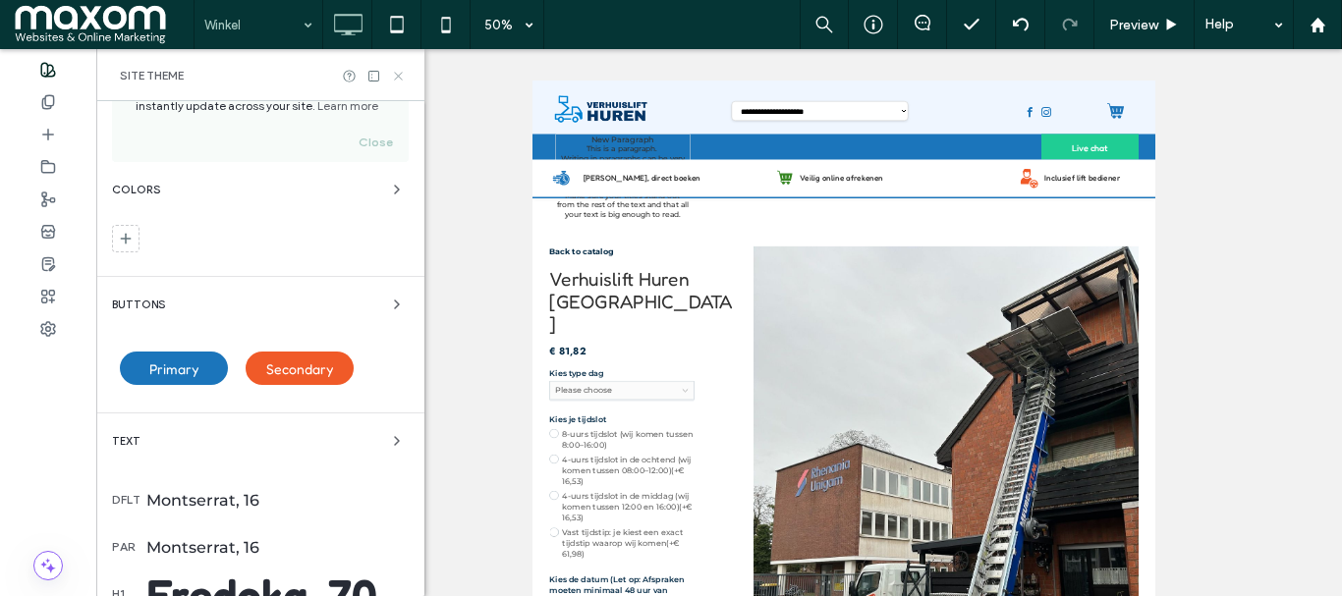
click at [401, 71] on icon at bounding box center [398, 76] width 15 height 15
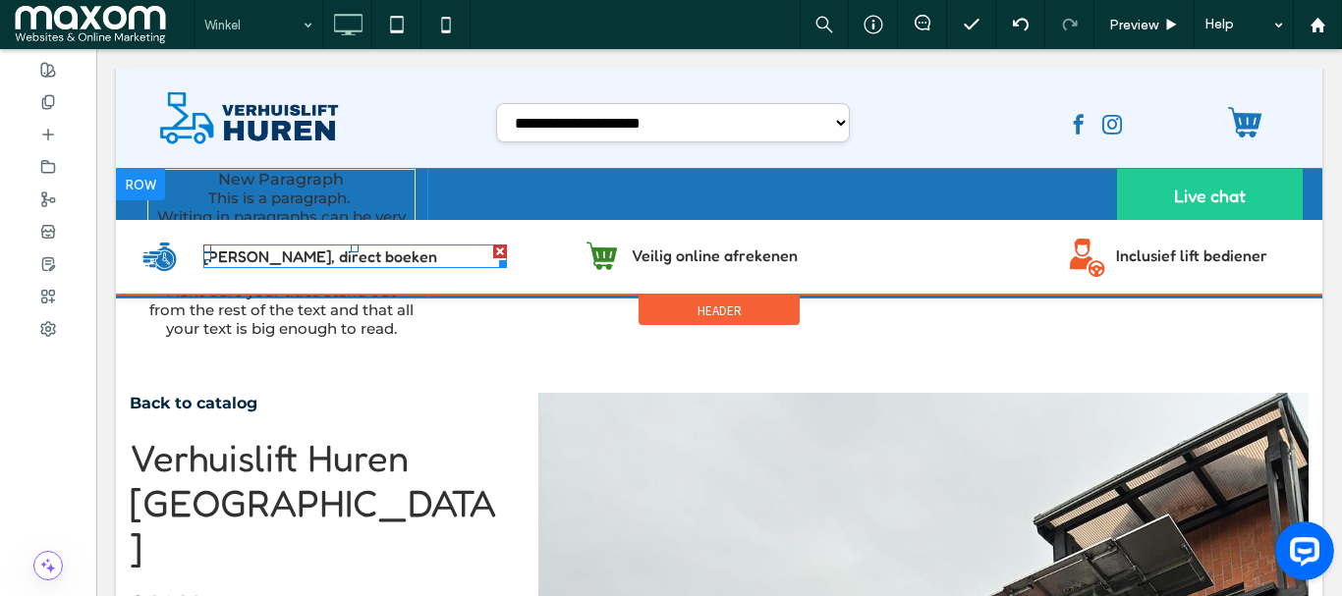
scroll to position [0, 0]
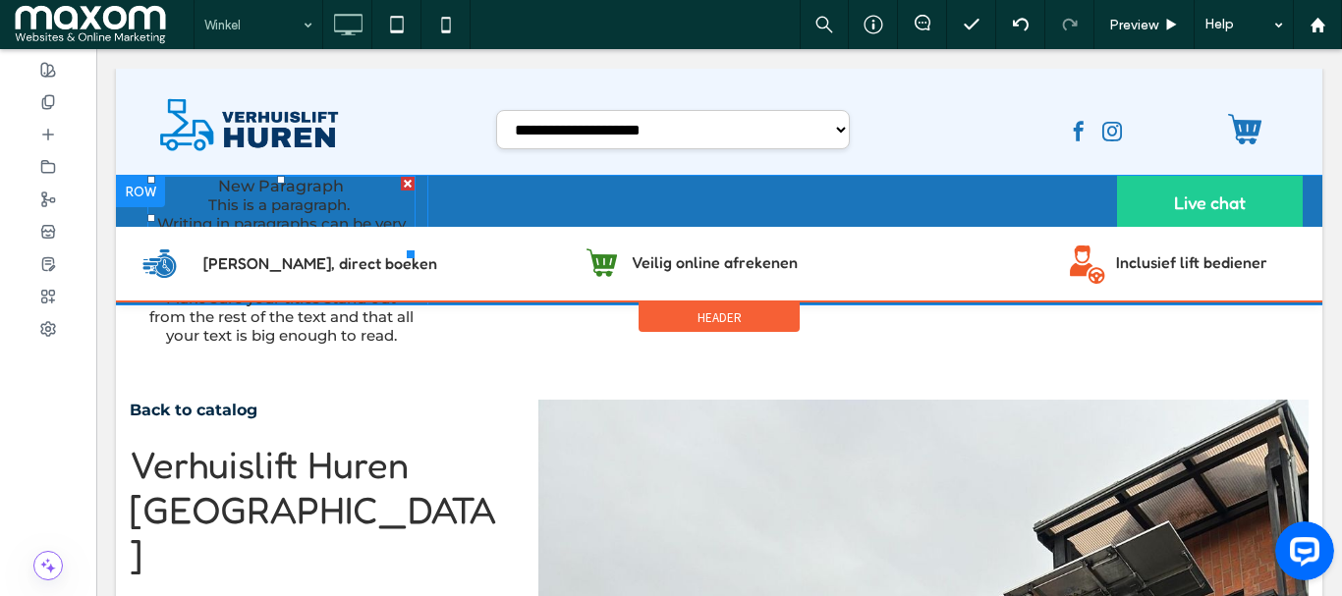
click at [231, 259] on div "New Paragraph" at bounding box center [281, 218] width 269 height 84
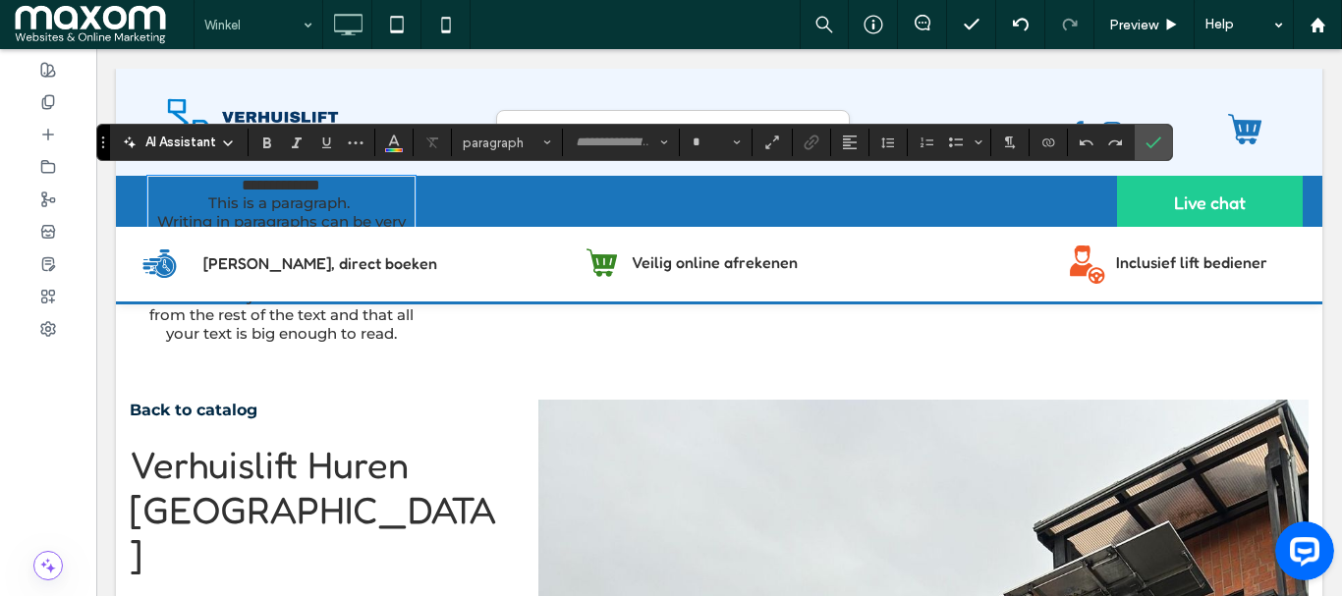
type input "**********"
type input "**"
click at [45, 79] on div at bounding box center [48, 69] width 96 height 32
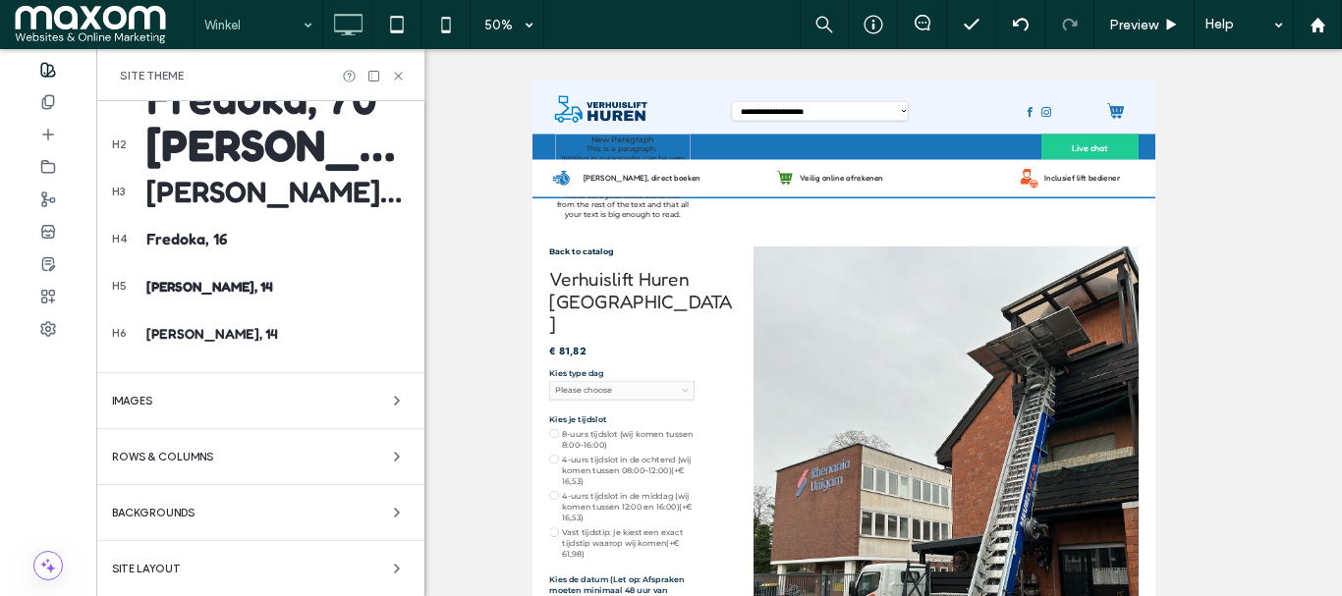
scroll to position [596, 0]
click at [397, 83] on icon at bounding box center [398, 76] width 15 height 15
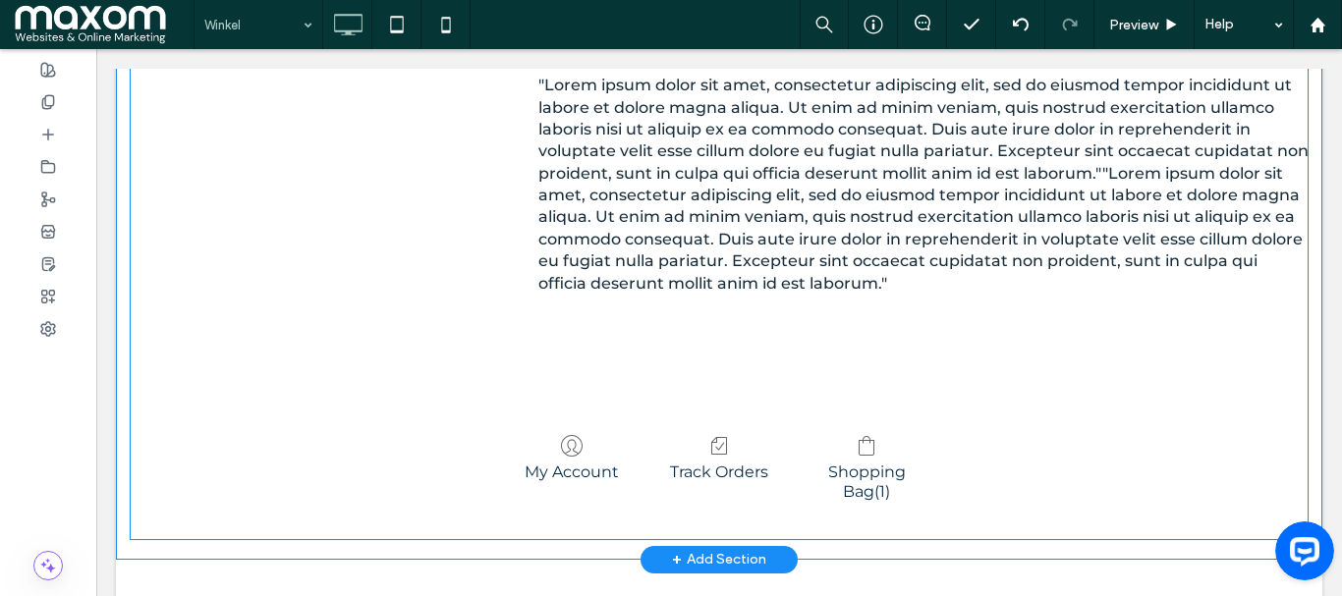
scroll to position [2260, 0]
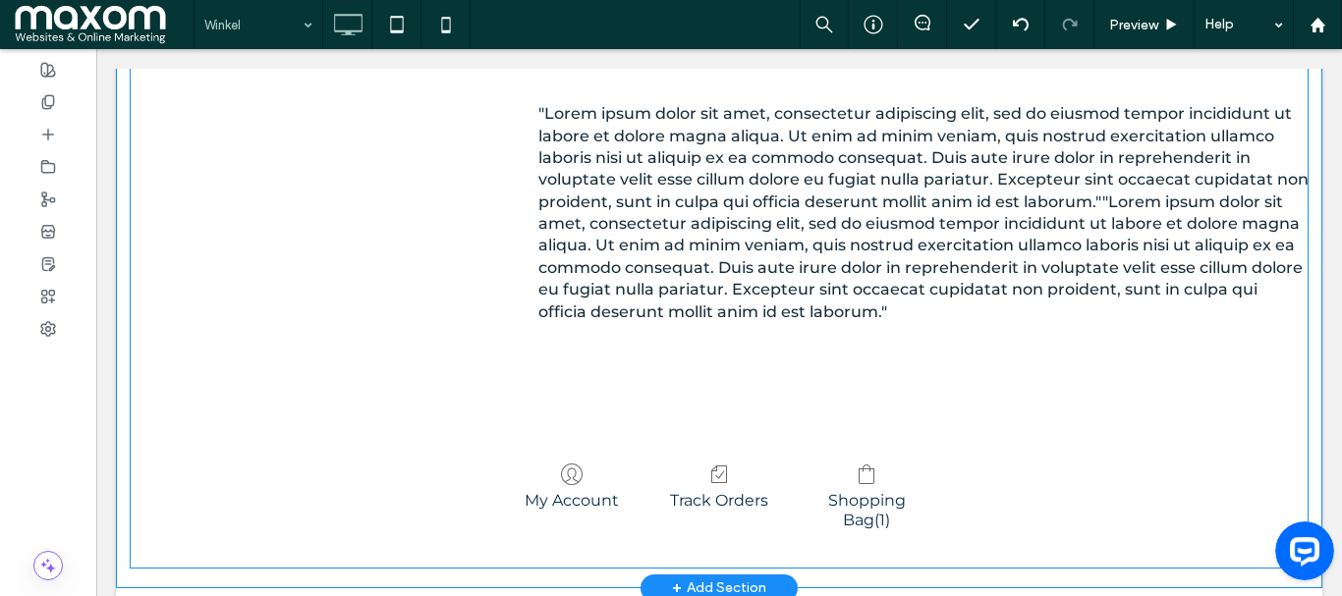
click at [582, 274] on p ""Lorem ipsum dolor sit amet, consectetur adipiscing elit, sed do eiusmod tempor…" at bounding box center [923, 213] width 770 height 220
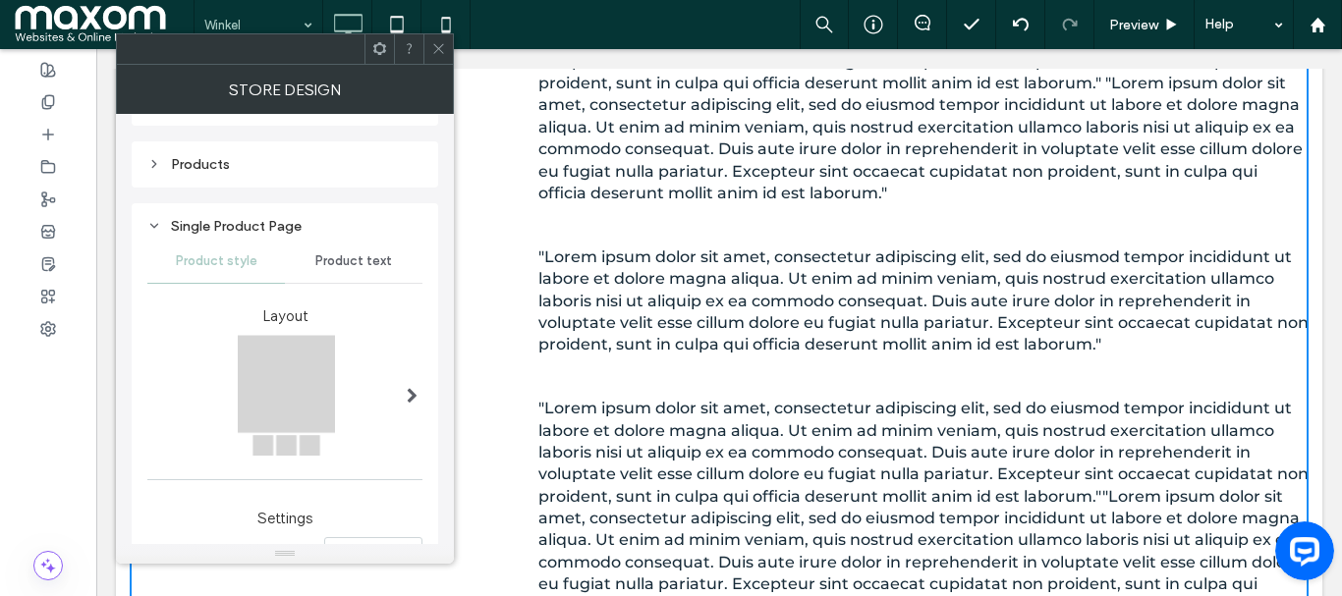
scroll to position [295, 0]
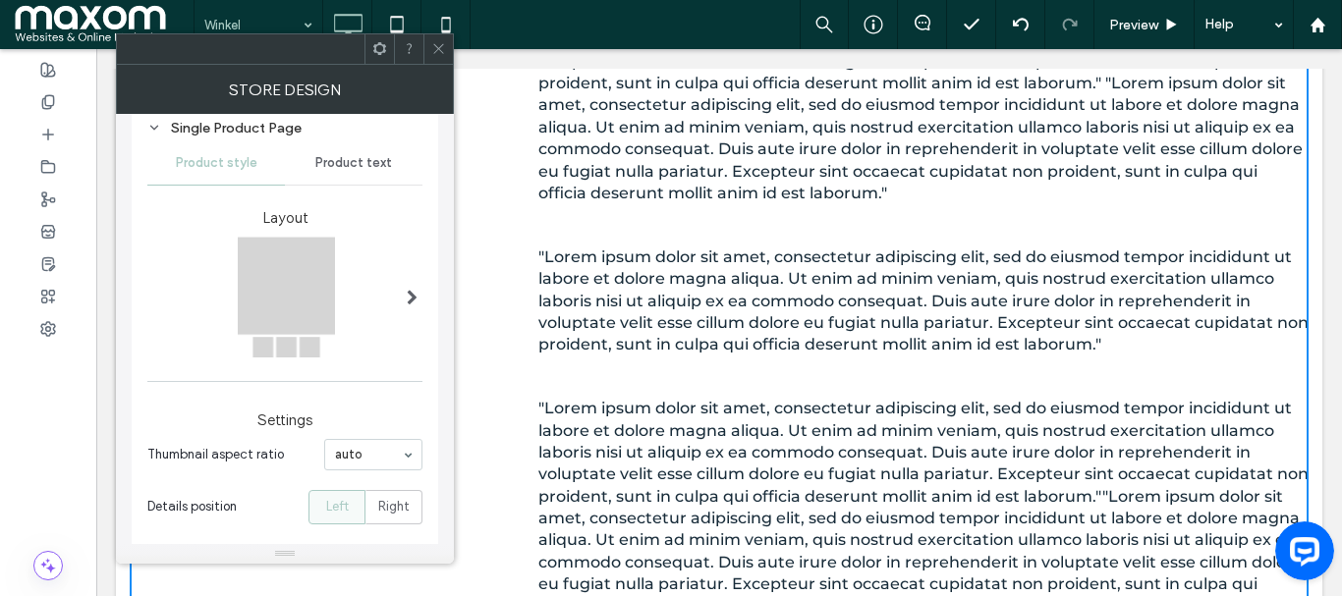
click at [350, 167] on span "Product text" at bounding box center [353, 163] width 77 height 16
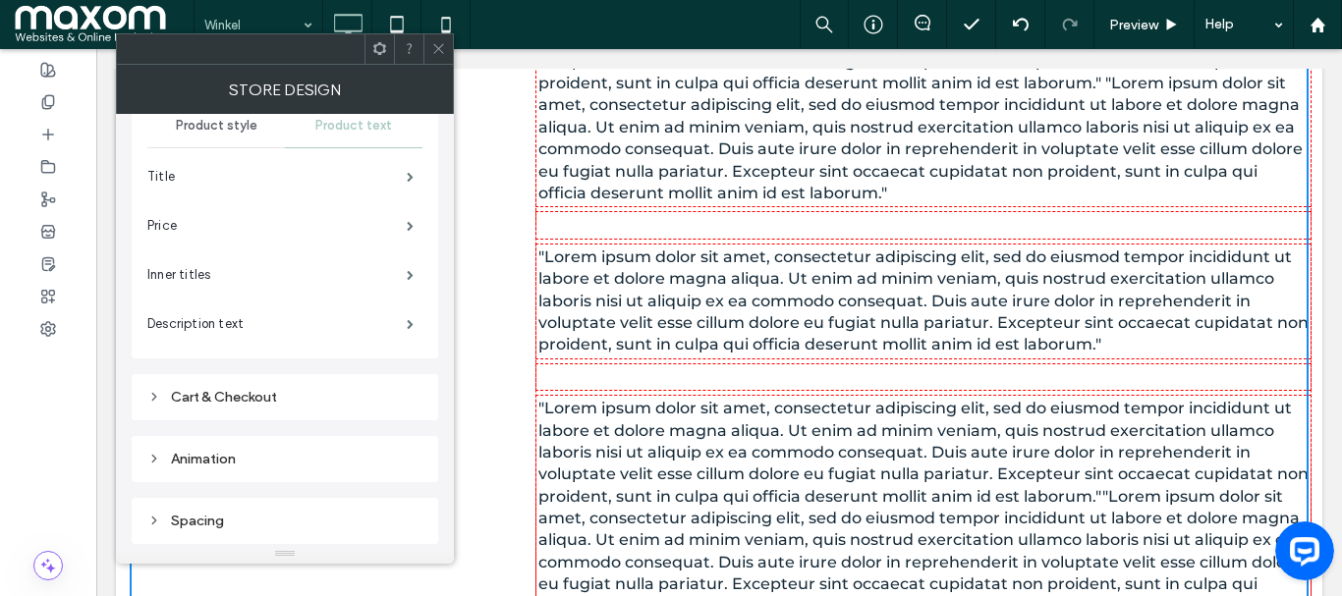
scroll to position [136, 0]
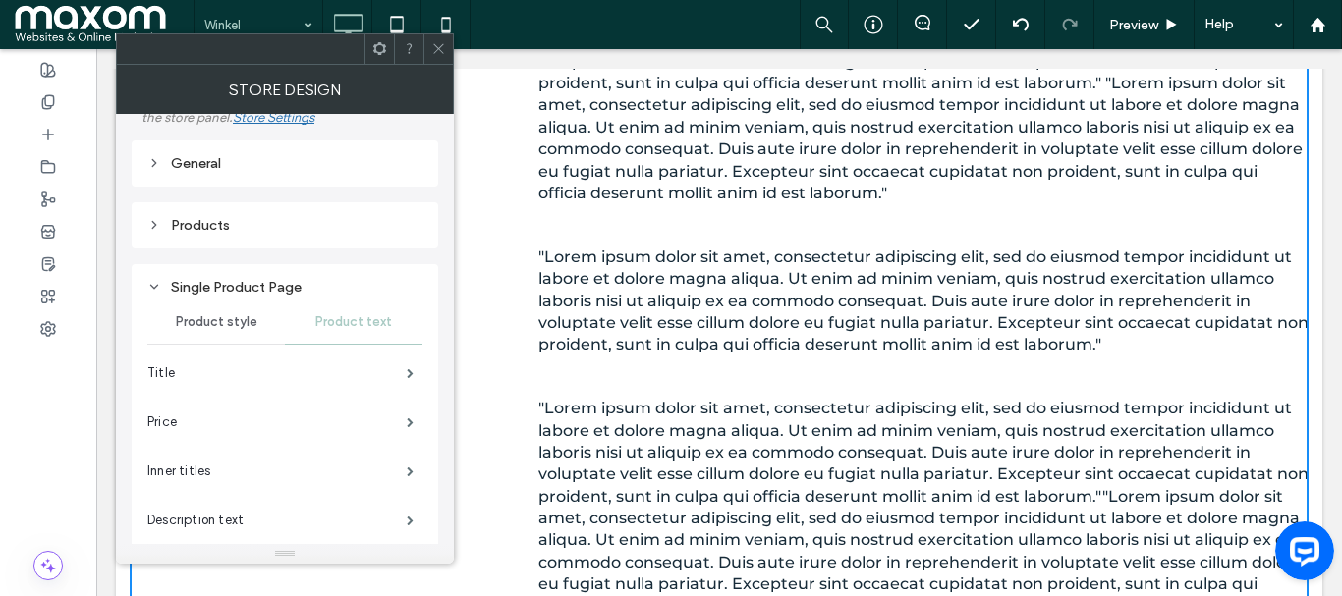
click at [438, 51] on icon at bounding box center [438, 48] width 15 height 15
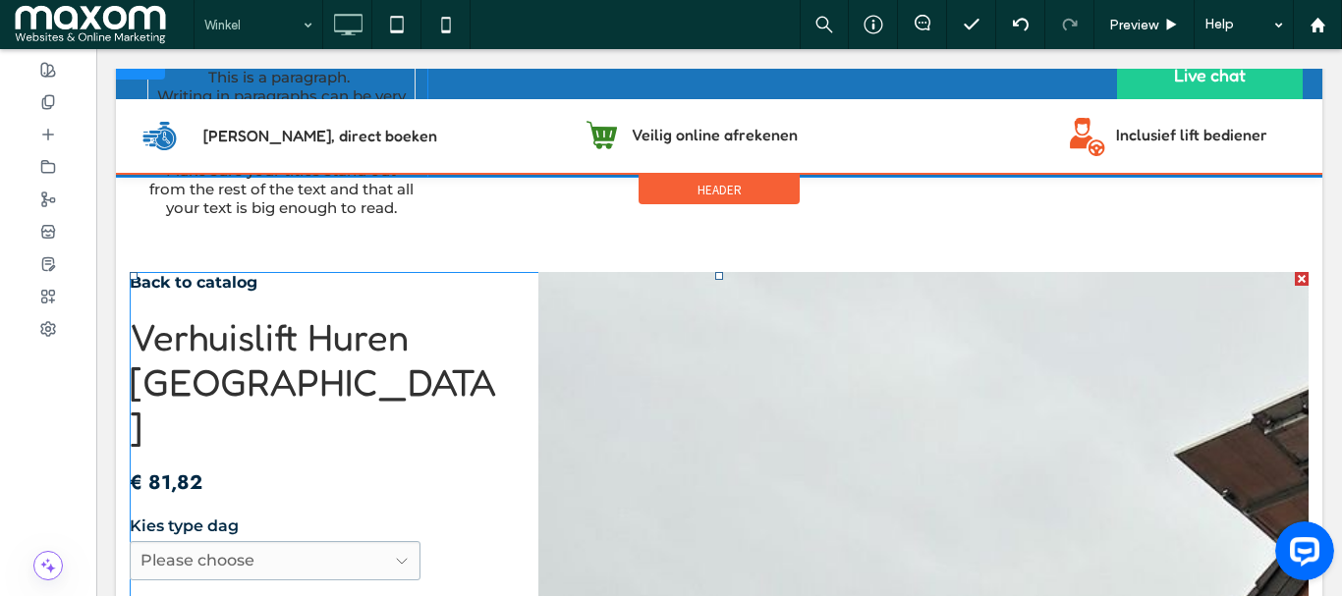
scroll to position [0, 0]
